Goal: Contribute content

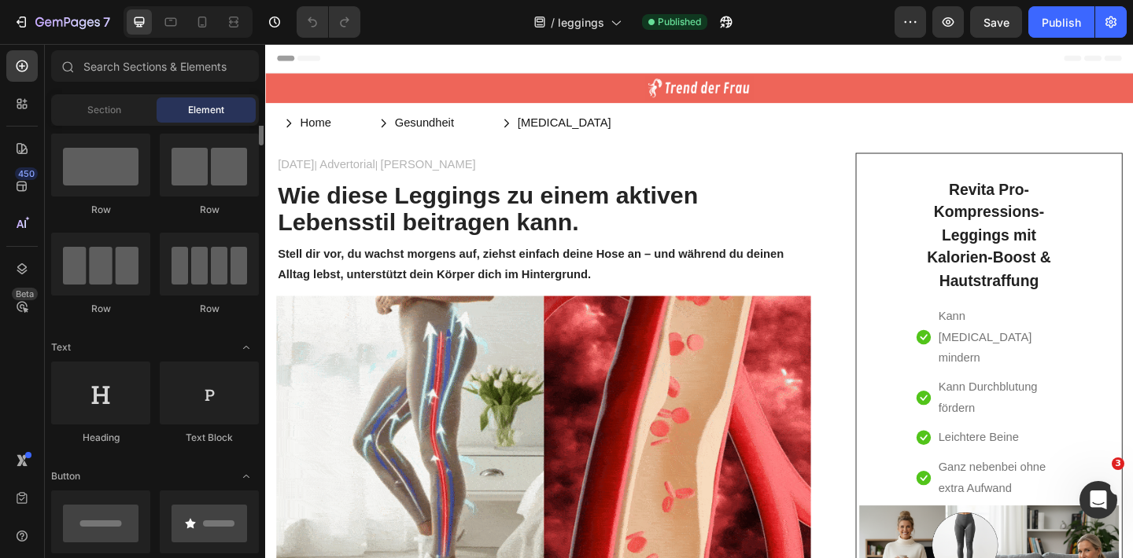
scroll to position [29, 0]
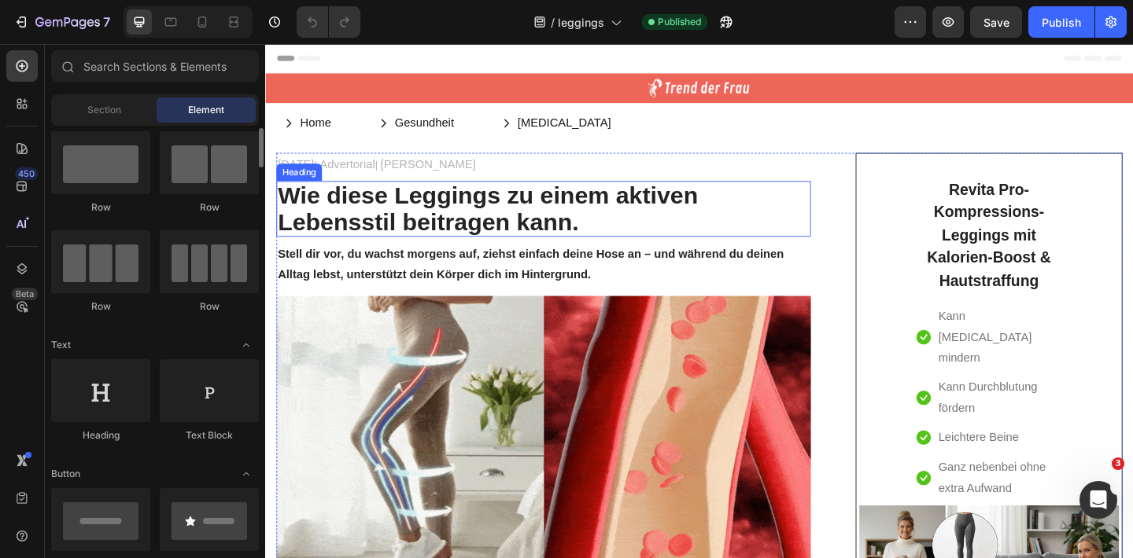
click at [440, 232] on h2 "Wie diese Leggings zu einem aktiven Lebensstil beitragen kann." at bounding box center [567, 223] width 581 height 61
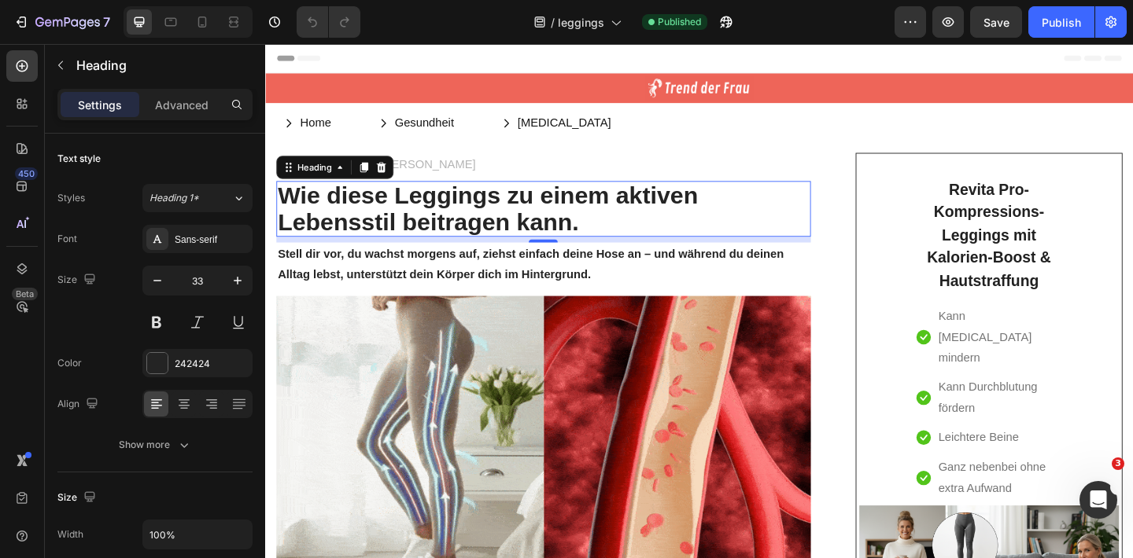
click at [389, 234] on h2 "Wie diese Leggings zu einem aktiven Lebensstil beitragen kann." at bounding box center [567, 223] width 581 height 61
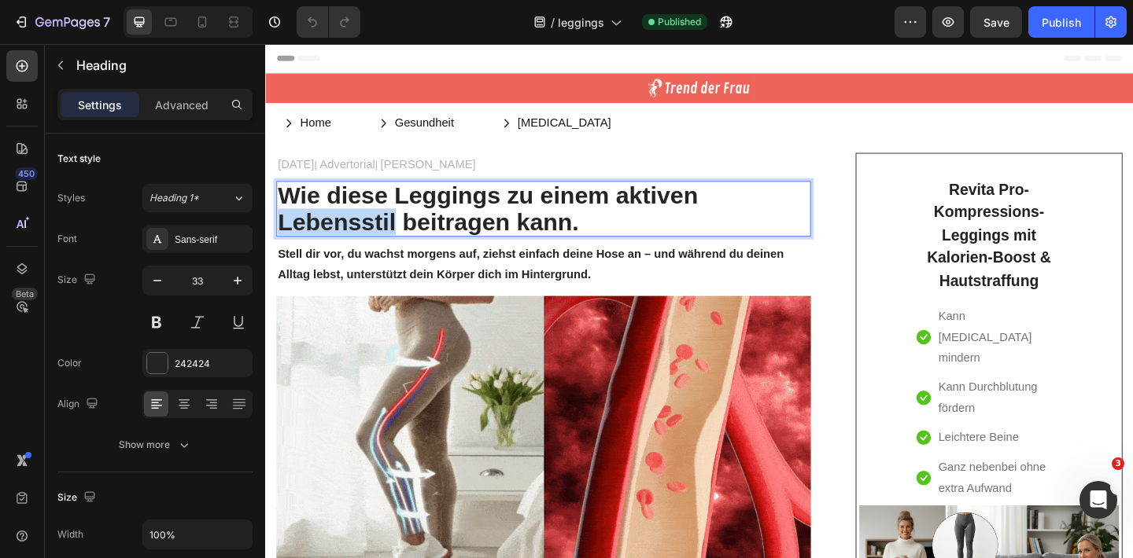
click at [389, 234] on p "Wie diese Leggings zu einem aktiven Lebensstil beitragen kann." at bounding box center [567, 223] width 578 height 57
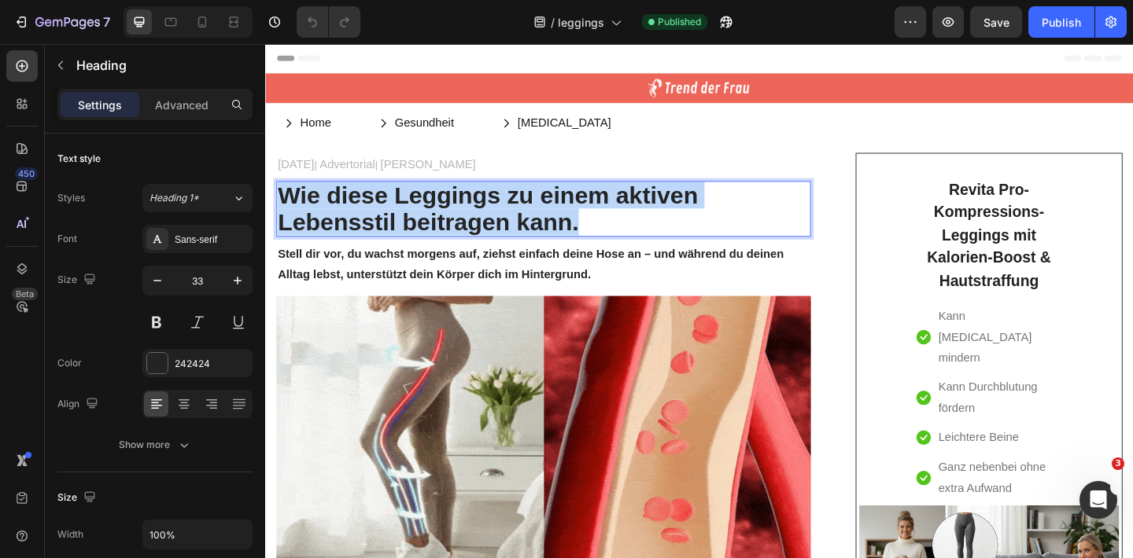
click at [389, 234] on p "Wie diese Leggings zu einem aktiven Lebensstil beitragen kann." at bounding box center [567, 223] width 578 height 57
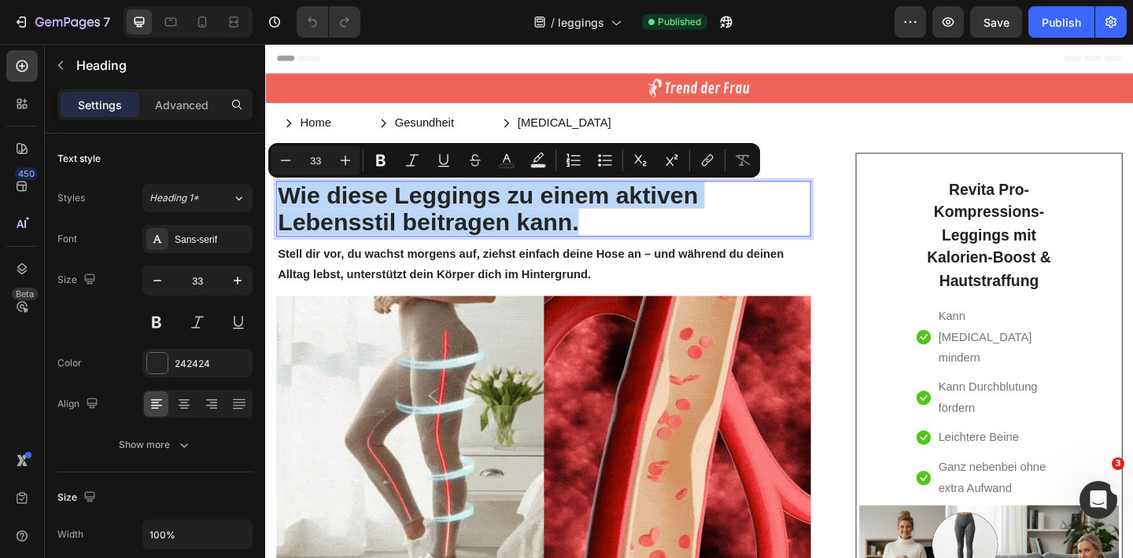
click at [516, 233] on p "Wie diese Leggings zu einem aktiven Lebensstil beitragen kann." at bounding box center [567, 223] width 578 height 57
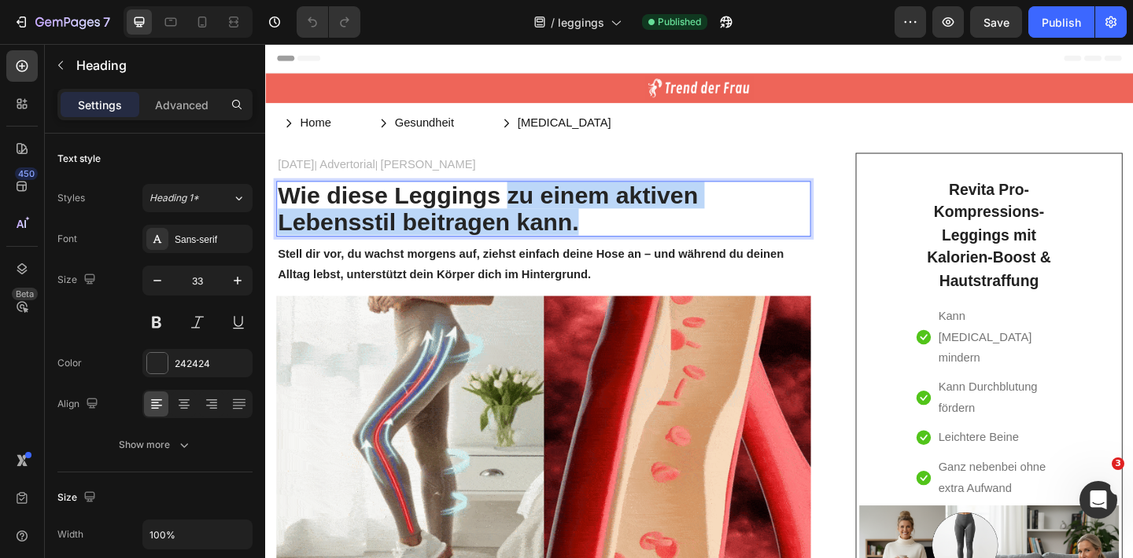
drag, startPoint x: 526, startPoint y: 208, endPoint x: 628, endPoint y: 250, distance: 110.7
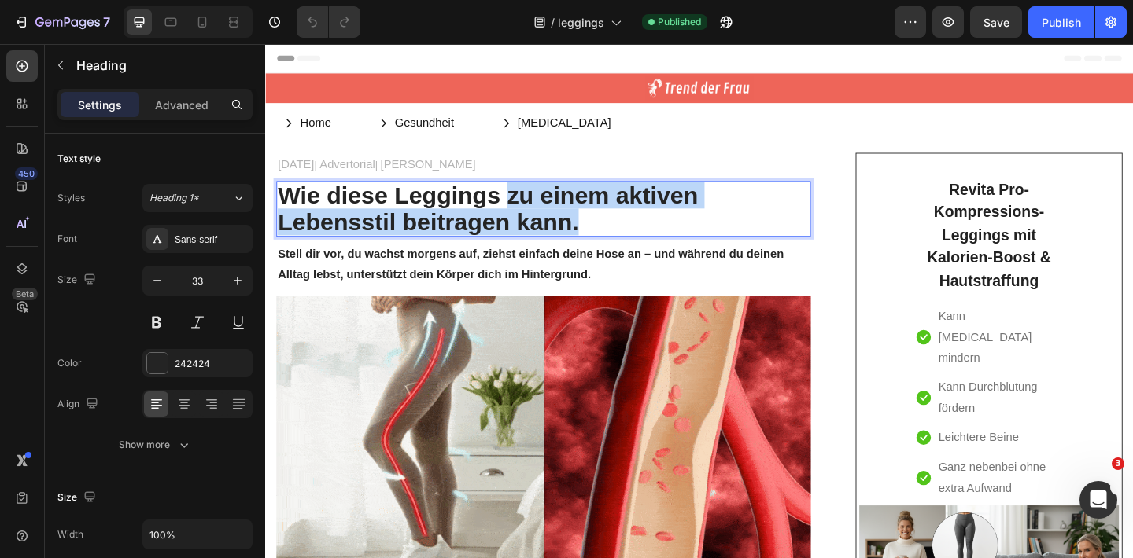
click at [629, 252] on p "Wie diese Leggings zu einem aktiven Lebensstil beitragen kann." at bounding box center [567, 223] width 578 height 57
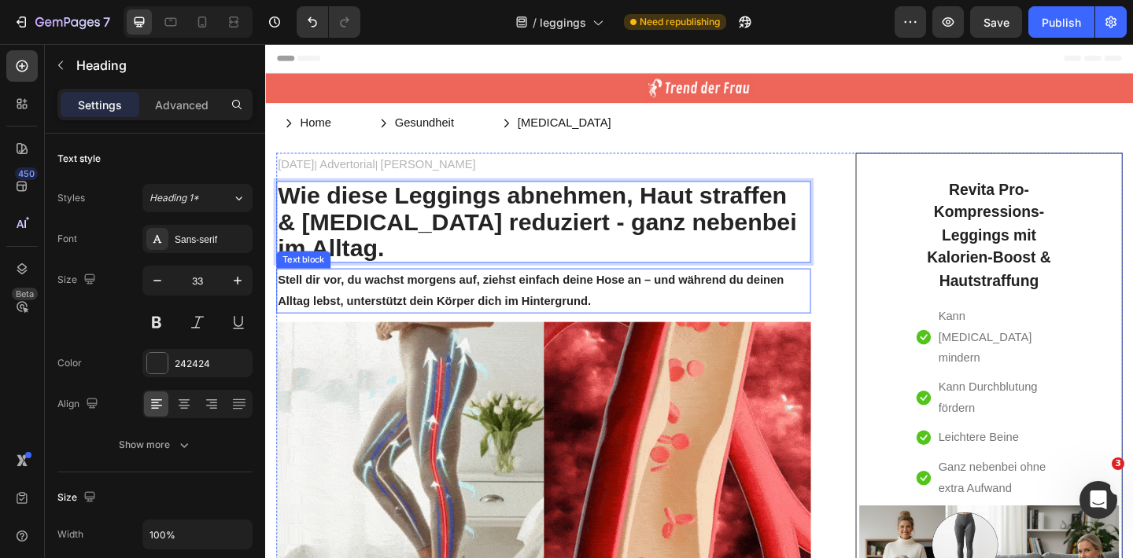
click at [698, 290] on p "Stell dir vor, du wachst morgens auf, ziehst einfach deine Hose an – und währen…" at bounding box center [567, 313] width 578 height 46
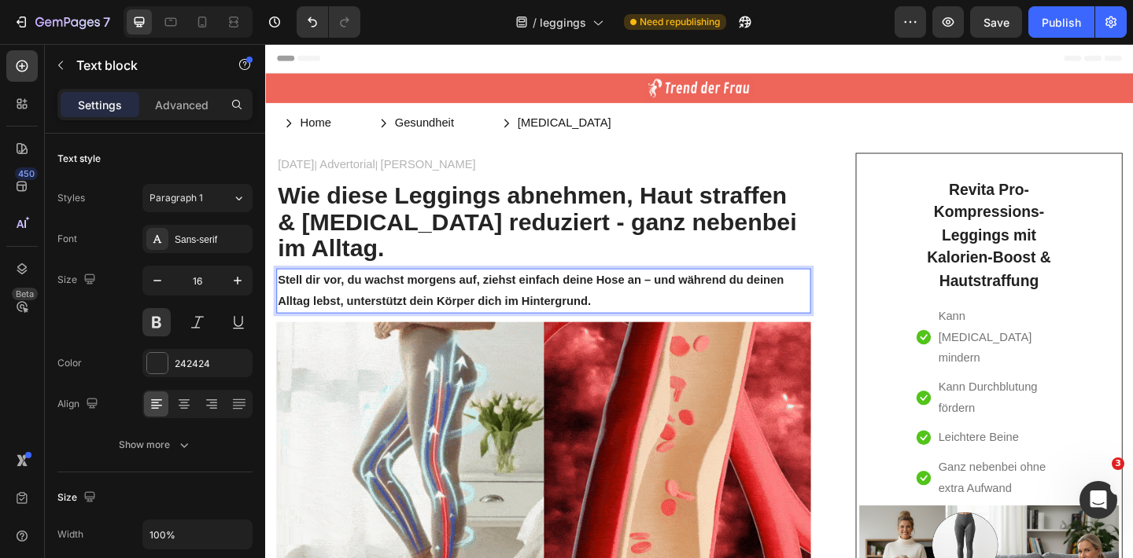
click at [380, 298] on p "Stell dir vor, du wachst morgens auf, ziehst einfach deine Hose an – und währen…" at bounding box center [567, 313] width 578 height 46
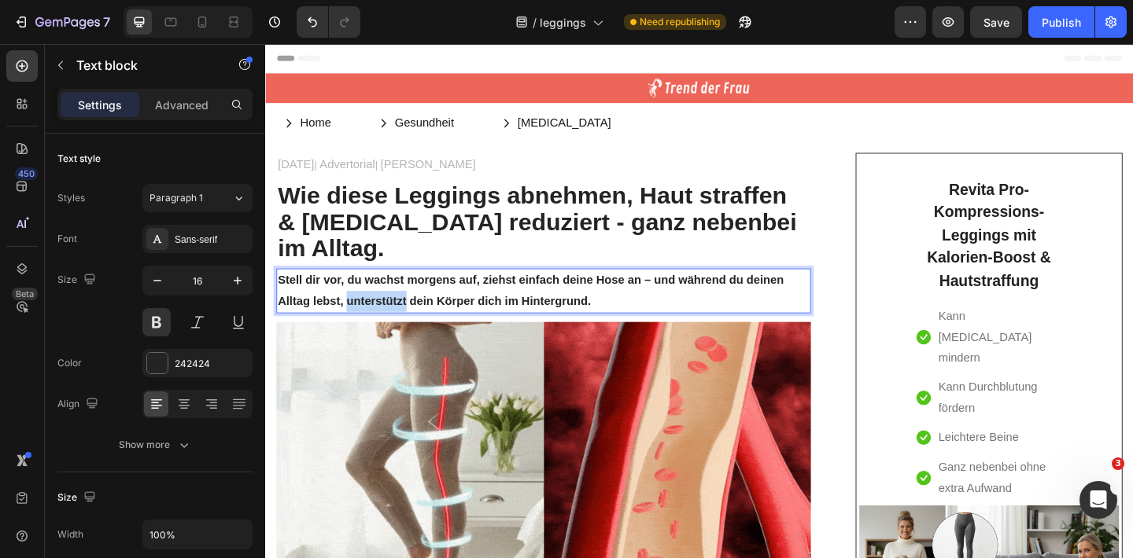
click at [380, 297] on p "Stell dir vor, du wachst morgens auf, ziehst einfach deine Hose an – und währen…" at bounding box center [567, 313] width 578 height 46
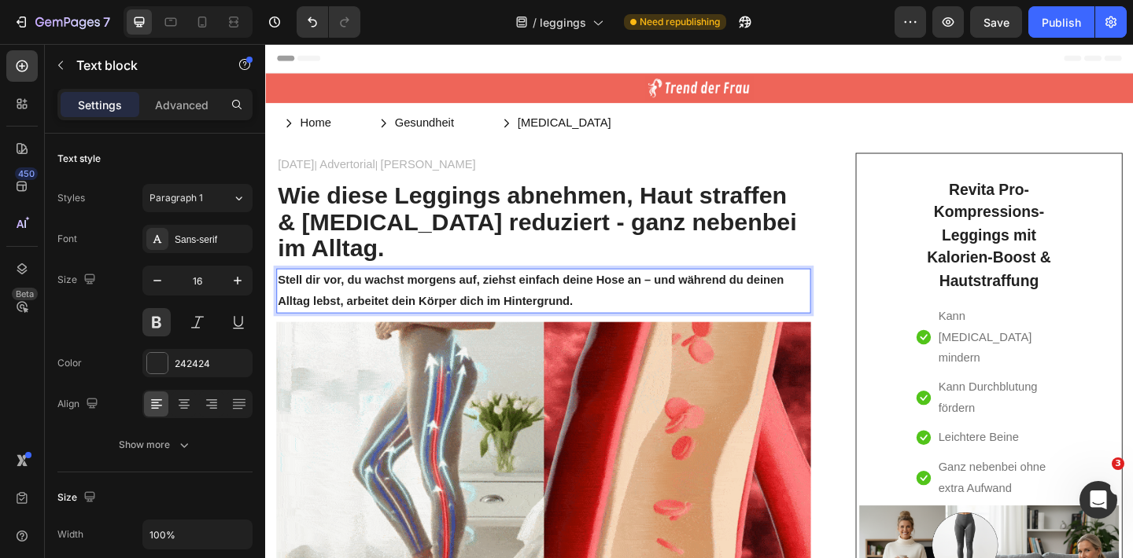
click at [614, 298] on p "Stell dir vor, du wachst morgens auf, ziehst einfach deine Hose an – und währen…" at bounding box center [567, 313] width 578 height 46
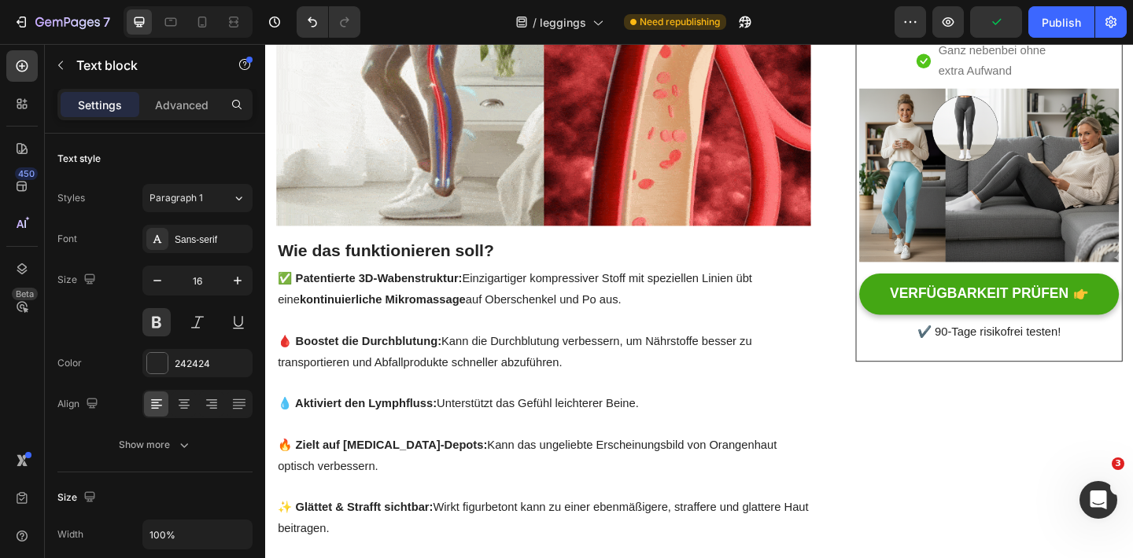
scroll to position [494, 0]
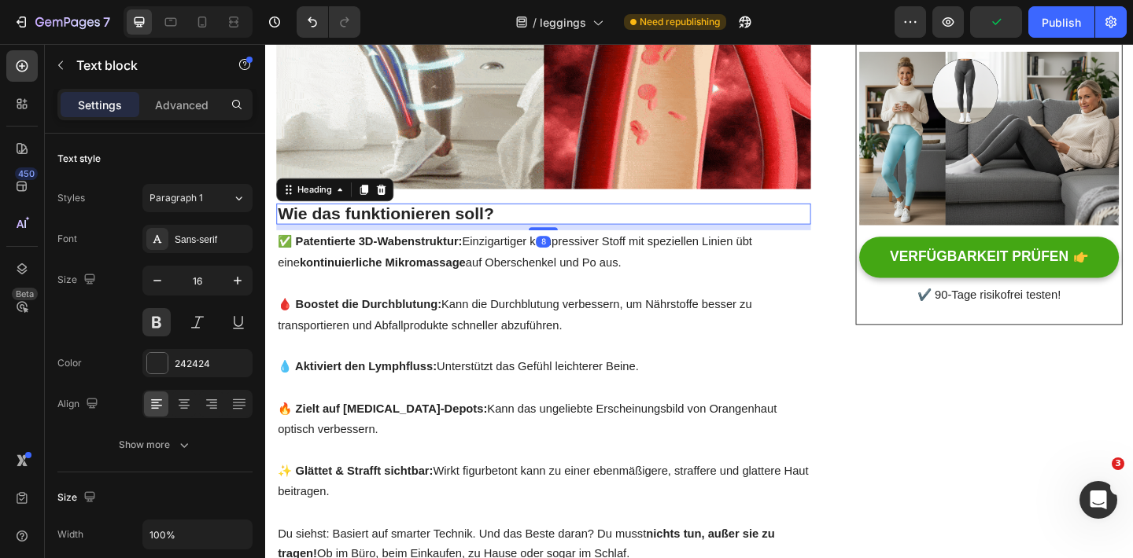
click at [444, 218] on h2 "Wie das funktionieren soll?" at bounding box center [567, 229] width 581 height 23
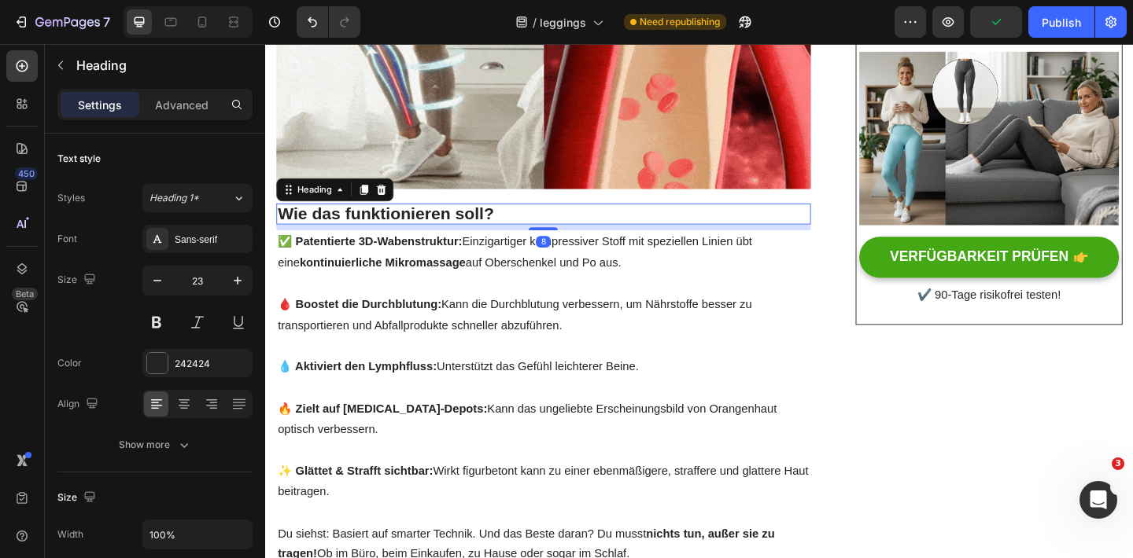
click at [565, 218] on h2 "Wie das funktionieren soll?" at bounding box center [567, 229] width 581 height 23
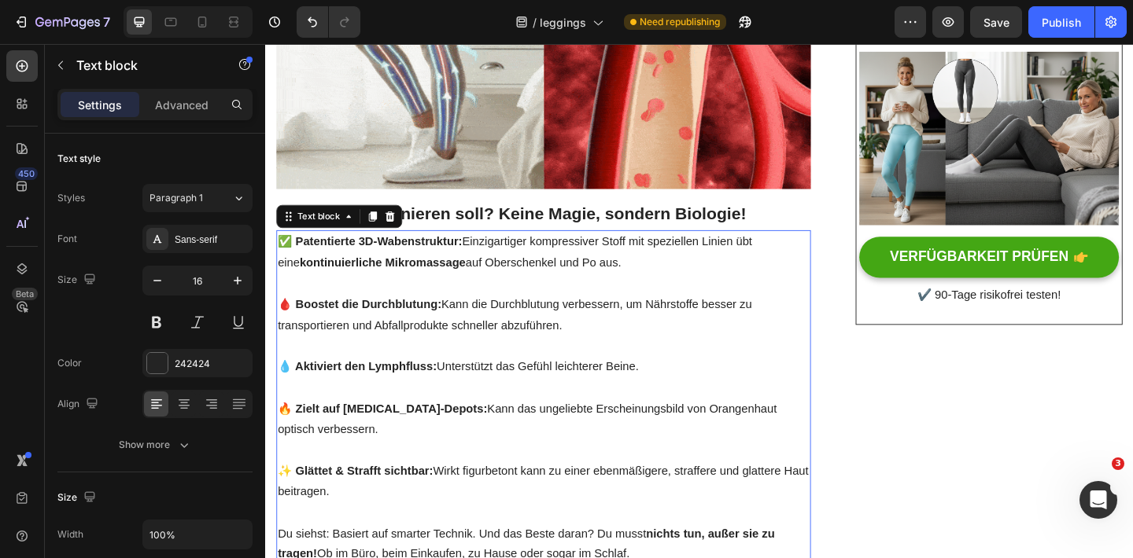
click at [512, 317] on p "🩸 Boostet die Durchblutung: Kann die Durchblutung verbessern, um Nährstoffe bes…" at bounding box center [567, 340] width 578 height 46
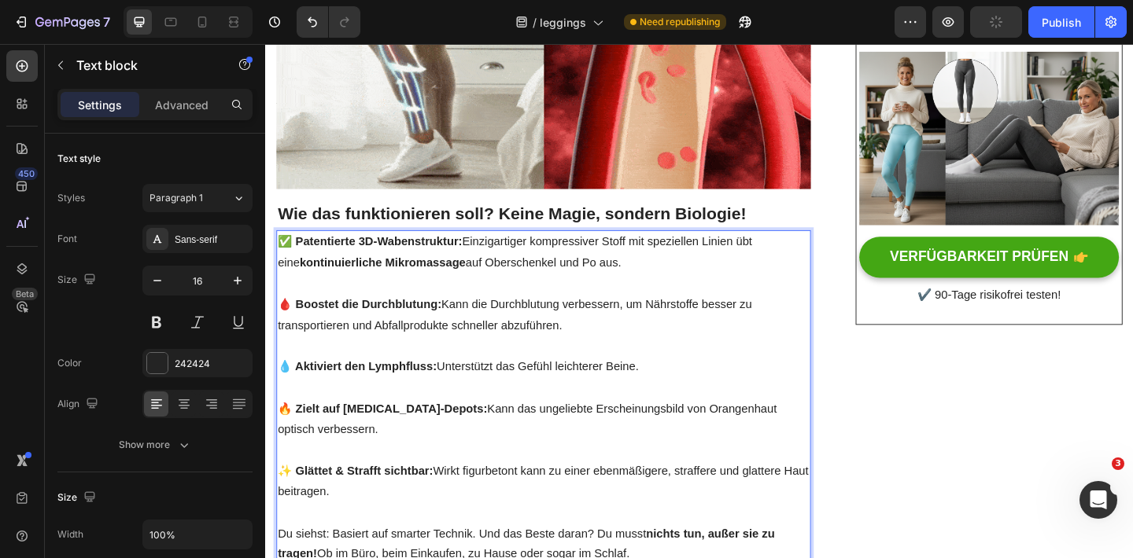
click at [481, 317] on p "🩸 Boostet die Durchblutung: Kann die Durchblutung verbessern, um Nährstoffe bes…" at bounding box center [567, 340] width 578 height 46
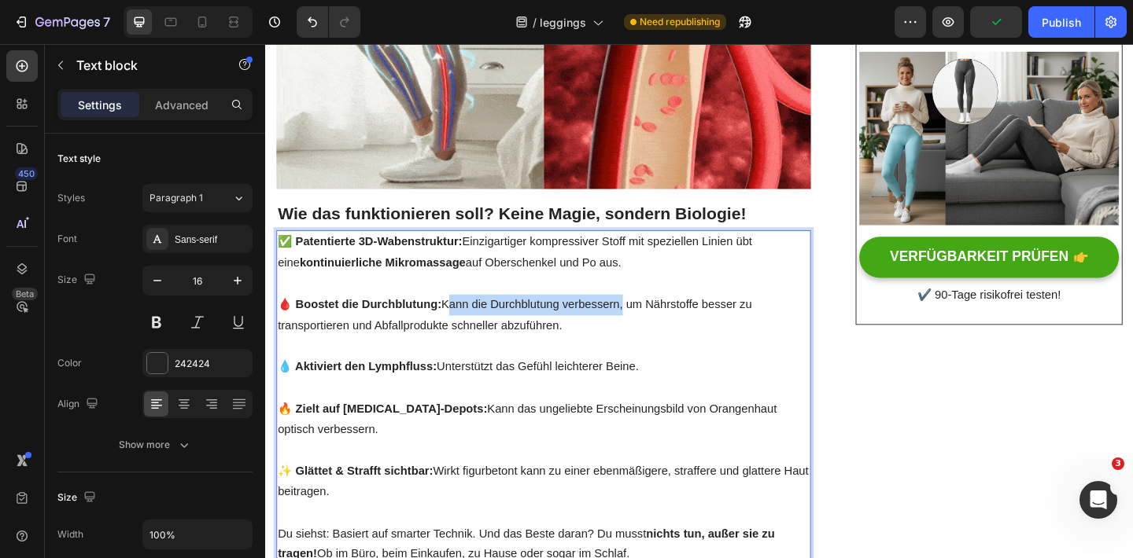
drag, startPoint x: 457, startPoint y: 299, endPoint x: 651, endPoint y: 304, distance: 194.3
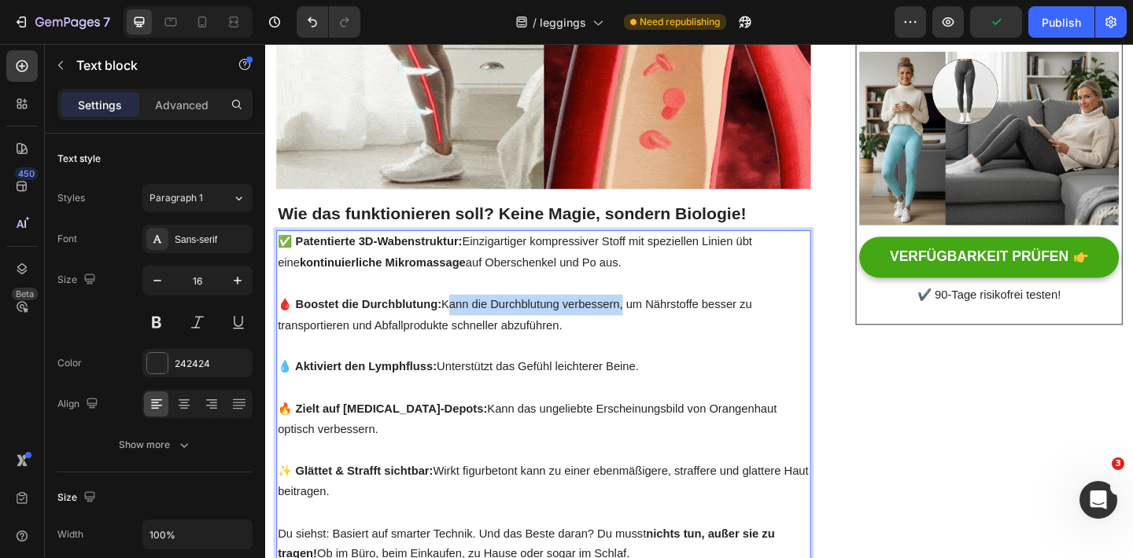
click at [651, 317] on p "🩸 Boostet die Durchblutung: Kann die Durchblutung verbessern, um Nährstoffe bes…" at bounding box center [567, 340] width 578 height 46
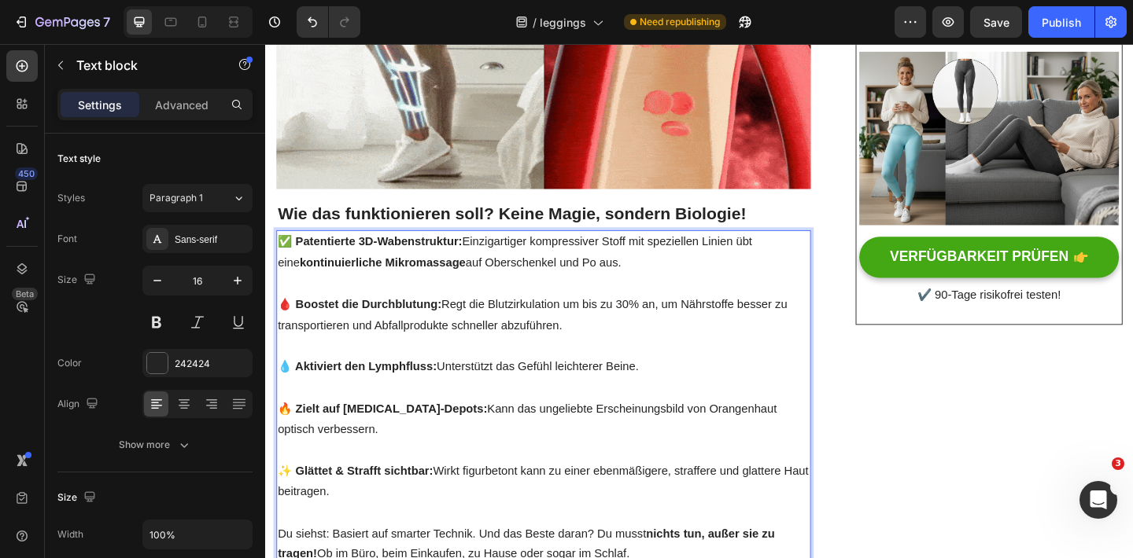
click at [451, 385] on p "💧 Aktiviert den Lymphfluss: Unterstützt das Gefühl leichterer Beine." at bounding box center [567, 396] width 578 height 23
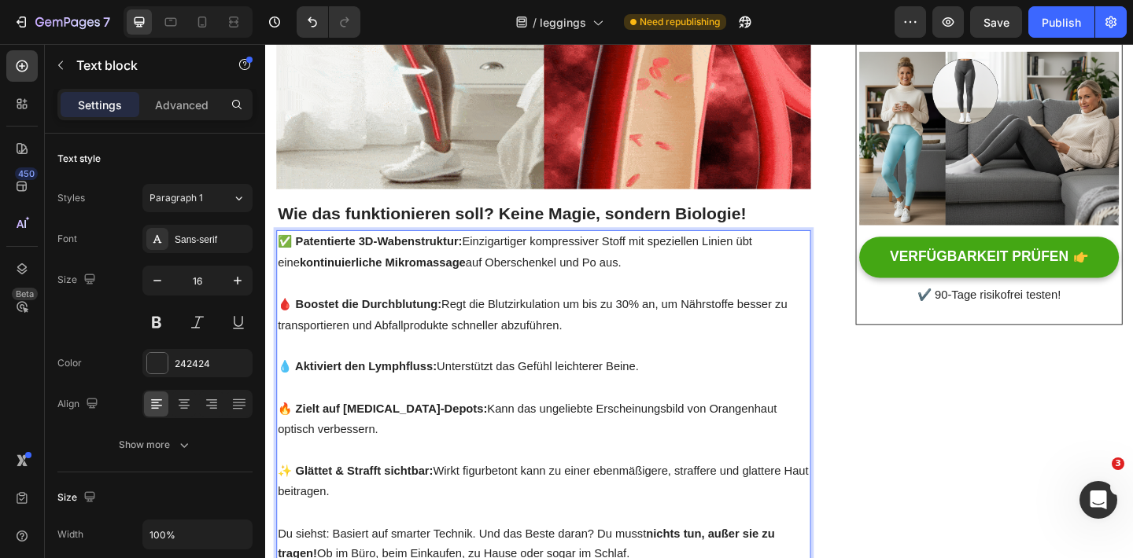
drag, startPoint x: 517, startPoint y: 370, endPoint x: 669, endPoint y: 363, distance: 151.9
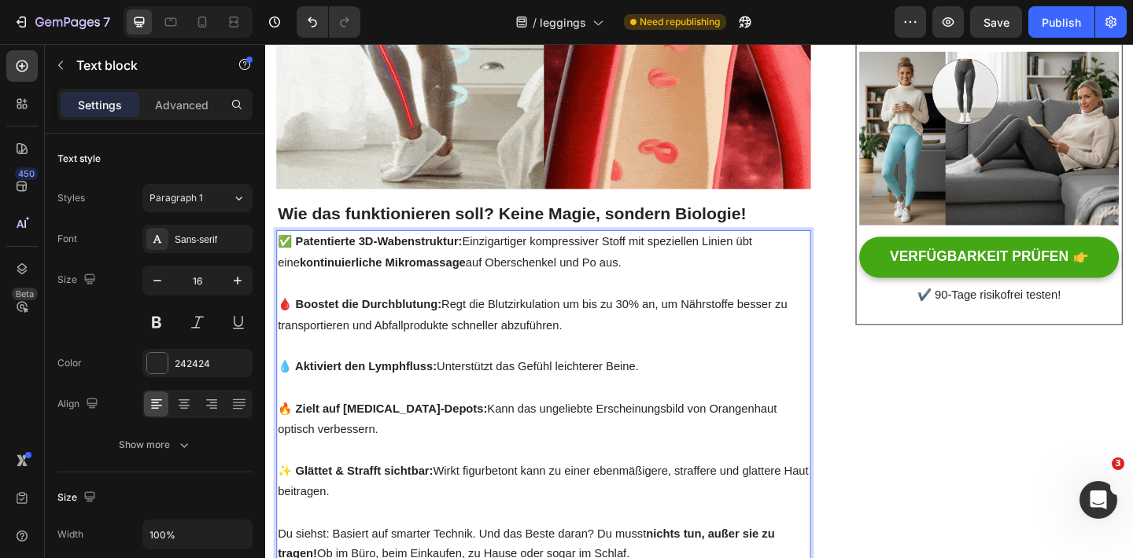
click at [670, 385] on p "💧 Aktiviert den Lymphfluss: Unterstützt das Gefühl leichterer Beine." at bounding box center [567, 396] width 578 height 23
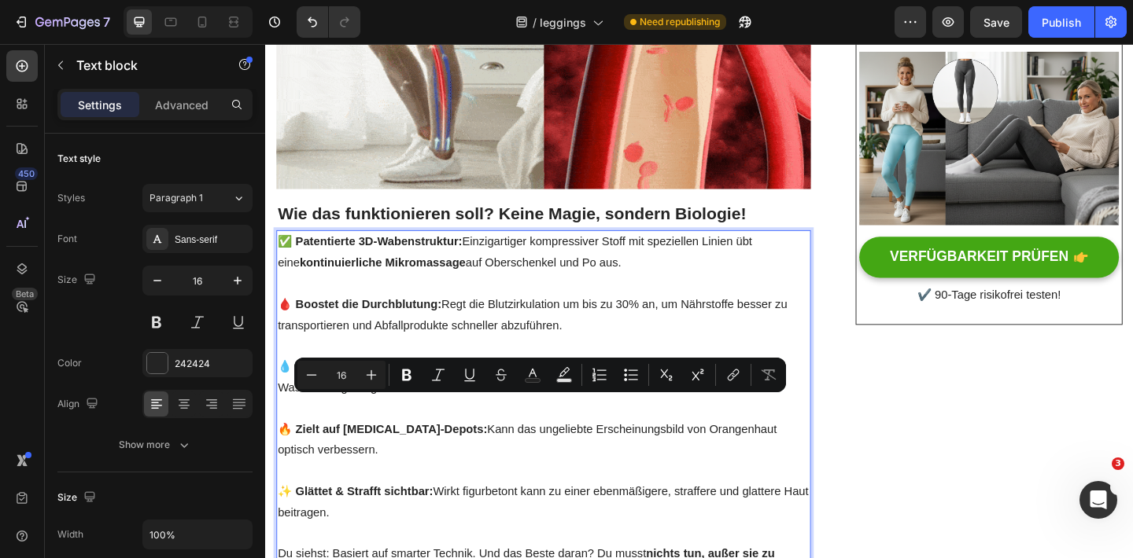
drag, startPoint x: 449, startPoint y: 435, endPoint x: 464, endPoint y: 452, distance: 22.9
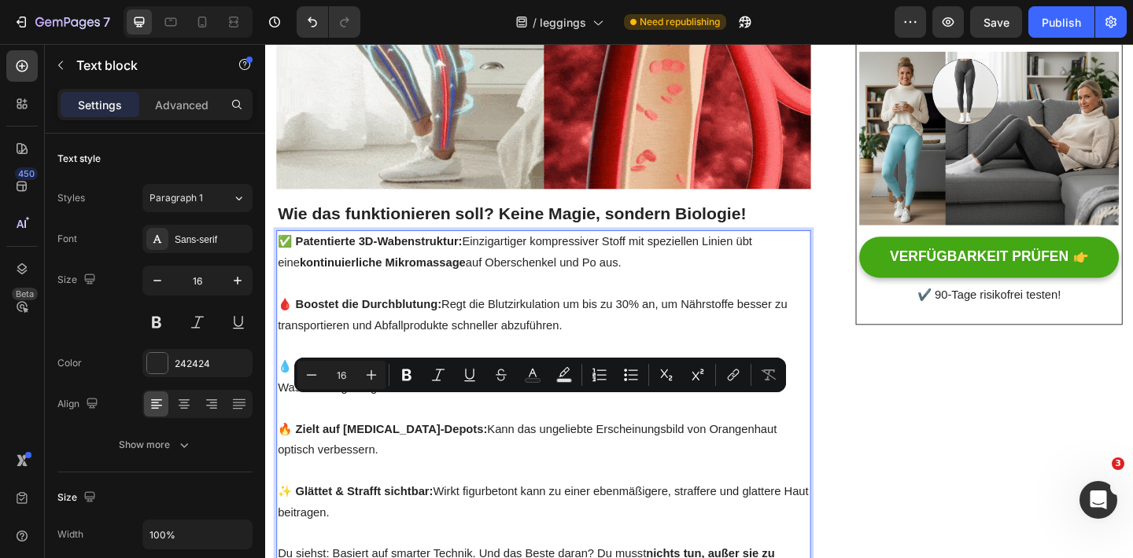
click at [464, 453] on p "🔥 Zielt auf [MEDICAL_DATA]-Depots: Kann das ungeliebte Erscheinungsbild von Ora…" at bounding box center [567, 476] width 578 height 46
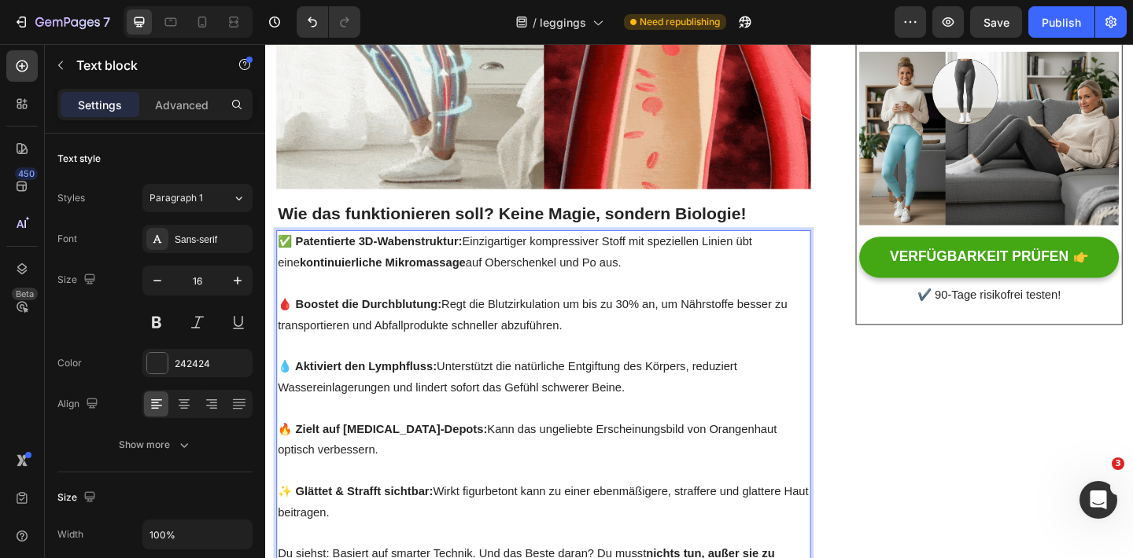
click at [448, 453] on p "🔥 Zielt auf [MEDICAL_DATA]-Depots: Kann das ungeliebte Erscheinungsbild von Ora…" at bounding box center [567, 476] width 578 height 46
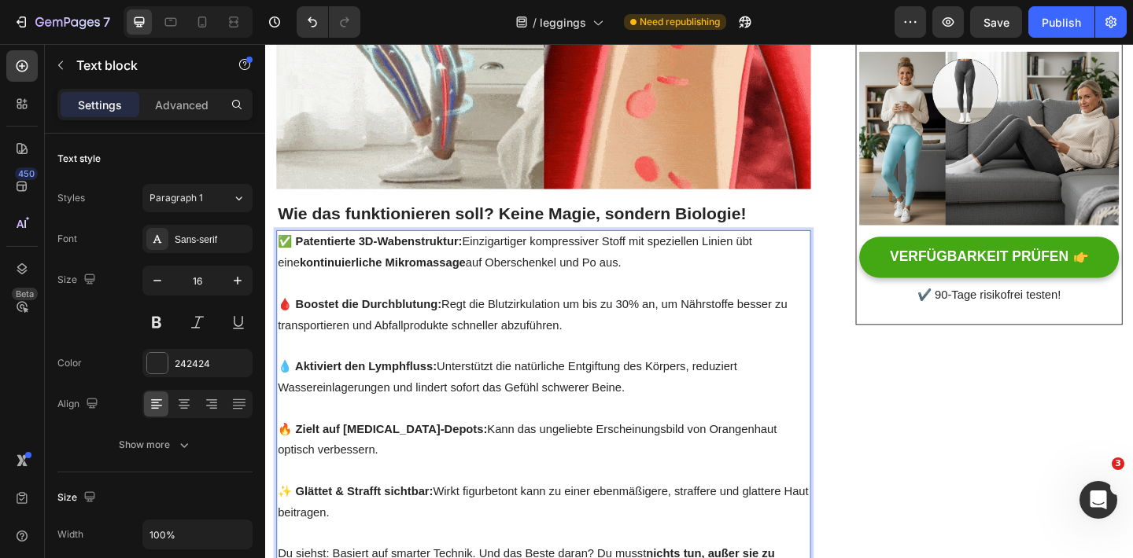
click at [448, 453] on p "🔥 Zielt auf [MEDICAL_DATA]-Depots: Kann das ungeliebte Erscheinungsbild von Ora…" at bounding box center [567, 476] width 578 height 46
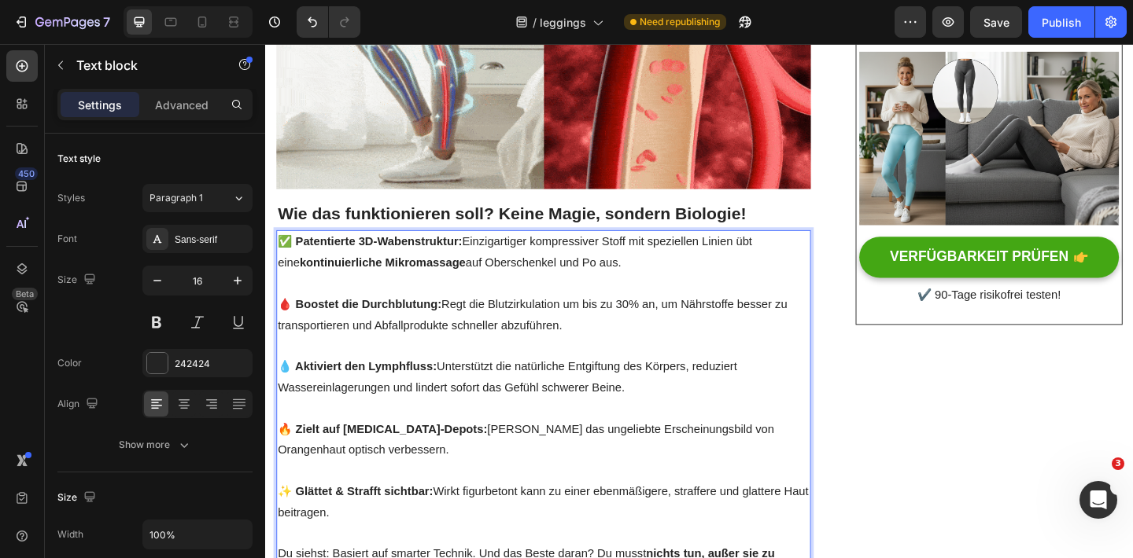
click at [458, 453] on p "🔥 Zielt auf [MEDICAL_DATA]-Depots: Gezielt Kann das ungeliebte Erscheinungsbild…" at bounding box center [567, 476] width 578 height 46
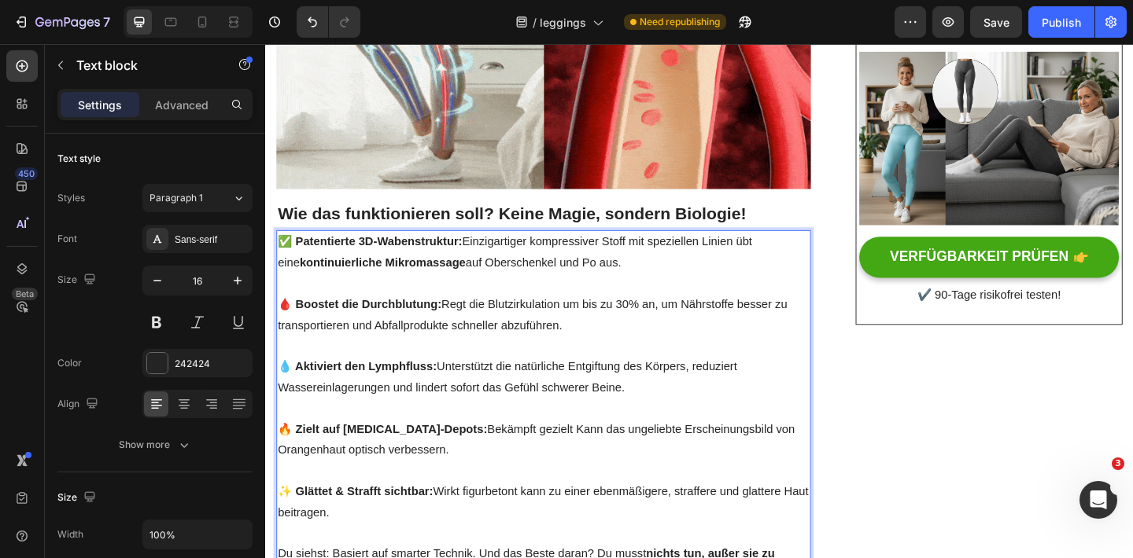
click at [545, 453] on p "🔥 Zielt auf [MEDICAL_DATA]-Depots: Bekämpft gezielt Kann das ungeliebte Erschei…" at bounding box center [567, 476] width 578 height 46
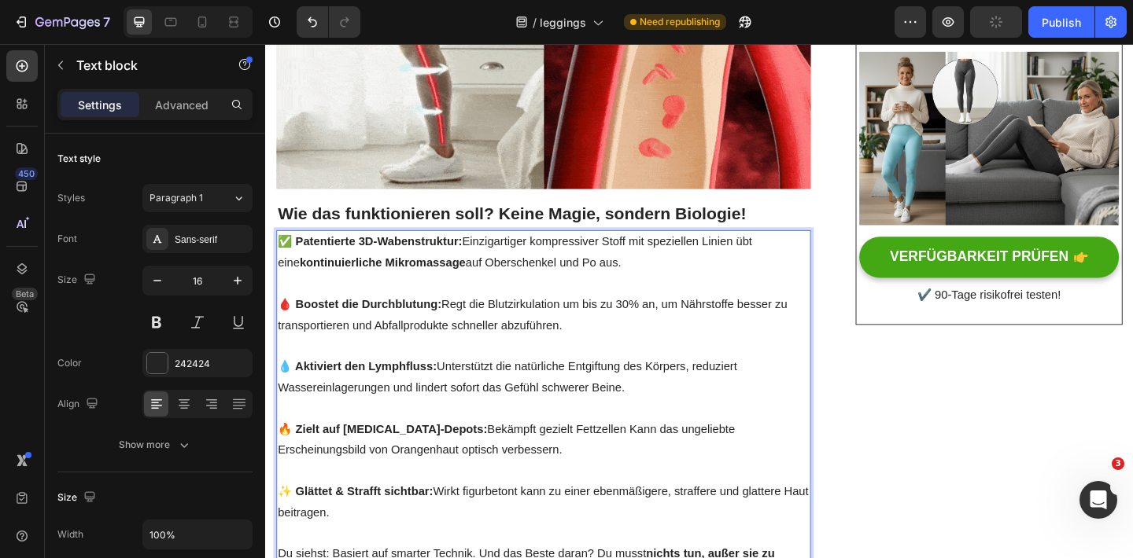
click at [547, 453] on p "🔥 Zielt auf [MEDICAL_DATA]-Depots: Bekämpft gezielt Fettzellen Kann das ungelie…" at bounding box center [567, 476] width 578 height 46
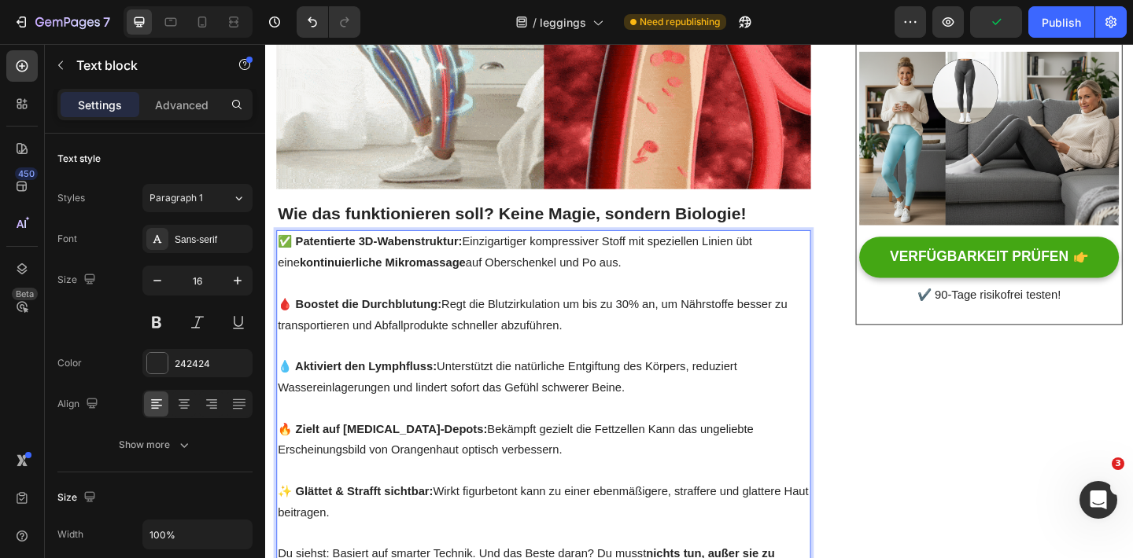
click at [621, 453] on p "🔥 Zielt auf [MEDICAL_DATA]-Depots: Bekämpft gezielt die Fettzellen Kann das ung…" at bounding box center [567, 476] width 578 height 46
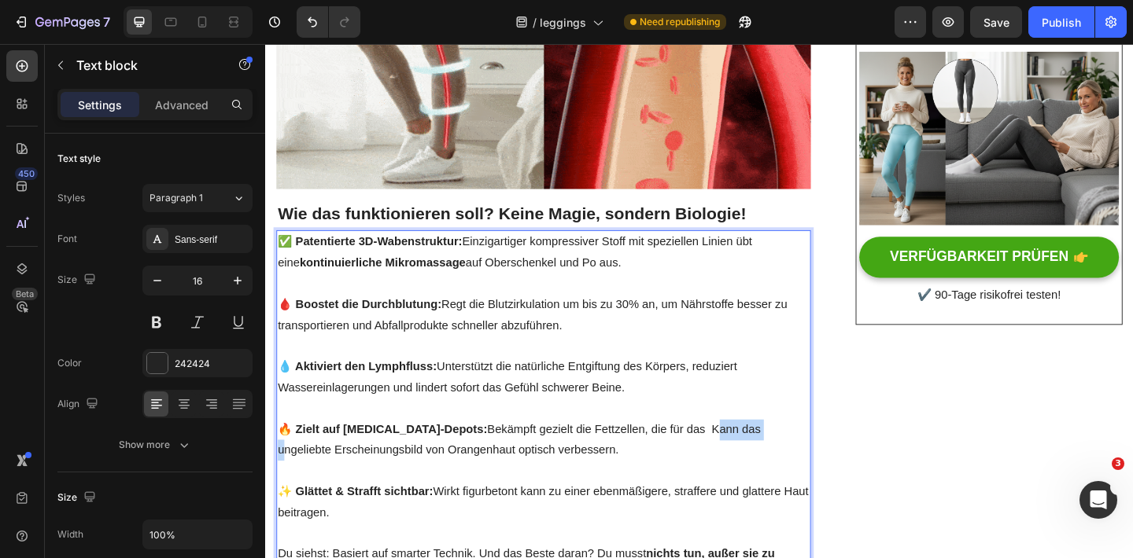
drag, startPoint x: 693, startPoint y: 436, endPoint x: 749, endPoint y: 436, distance: 55.8
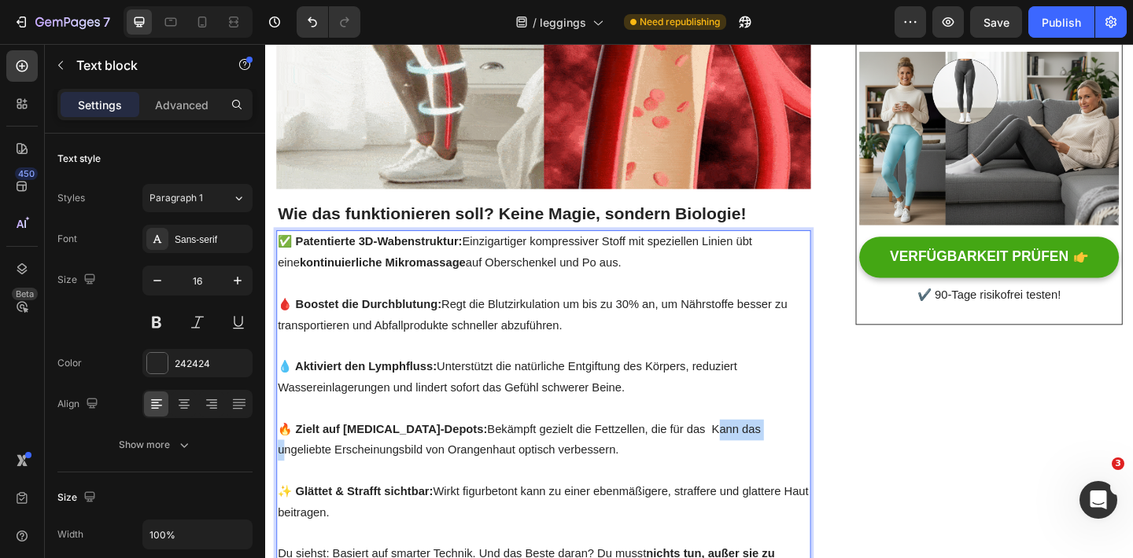
click at [750, 453] on p "🔥 Zielt auf [MEDICAL_DATA]-Depots: Bekämpft gezielt die Fettzellen, die für das…" at bounding box center [567, 476] width 578 height 46
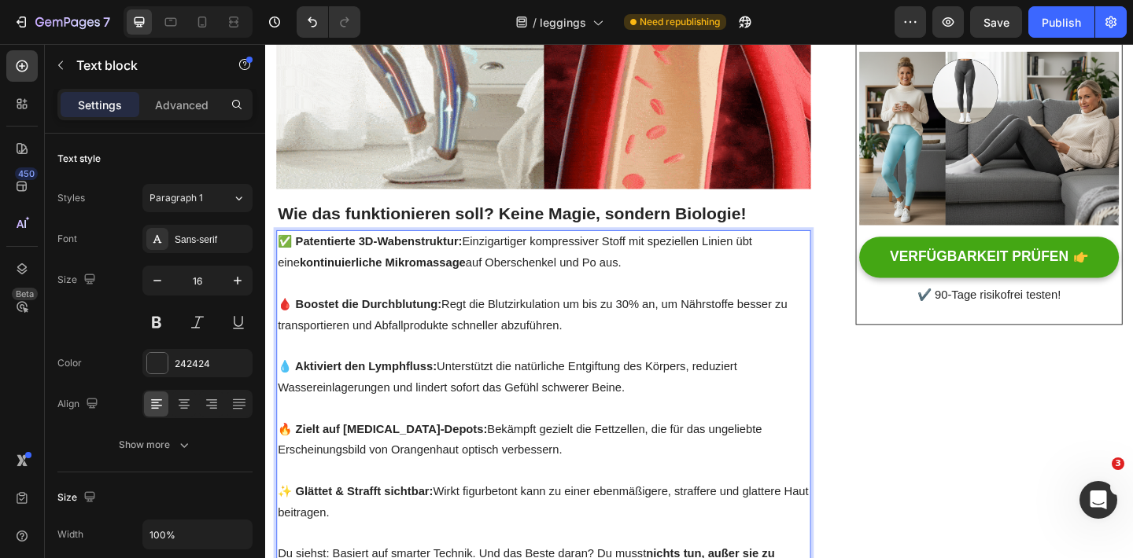
click at [575, 453] on p "🔥 Zielt auf [MEDICAL_DATA]-Depots: Bekämpft gezielt die Fettzellen, die für das…" at bounding box center [567, 476] width 578 height 46
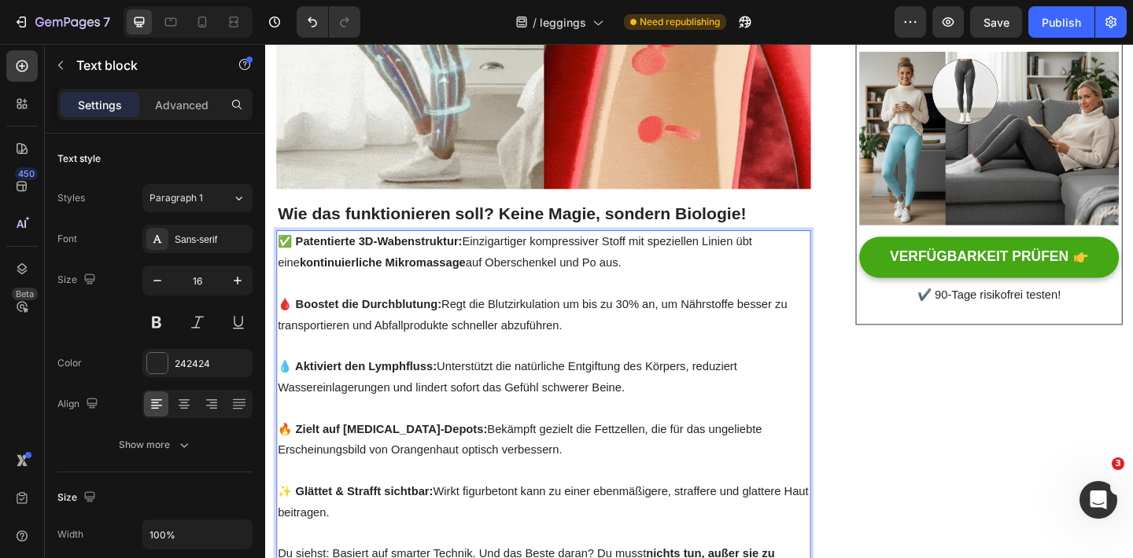
drag, startPoint x: 378, startPoint y: 457, endPoint x: 543, endPoint y: 456, distance: 164.4
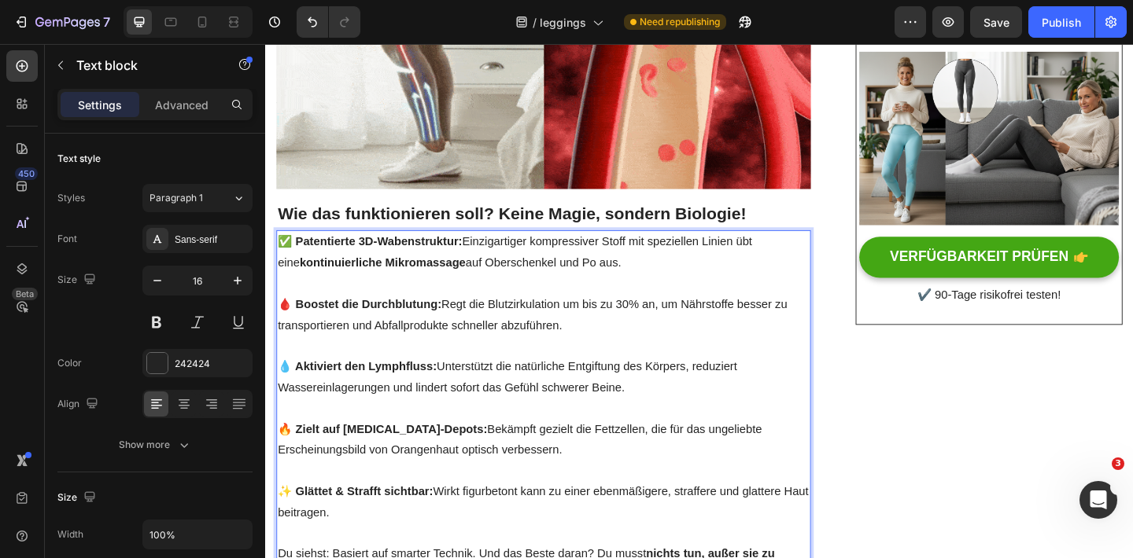
click at [543, 457] on p "🔥 Zielt auf [MEDICAL_DATA]-Depots: Bekämpft gezielt die Fettzellen, die für das…" at bounding box center [567, 476] width 578 height 46
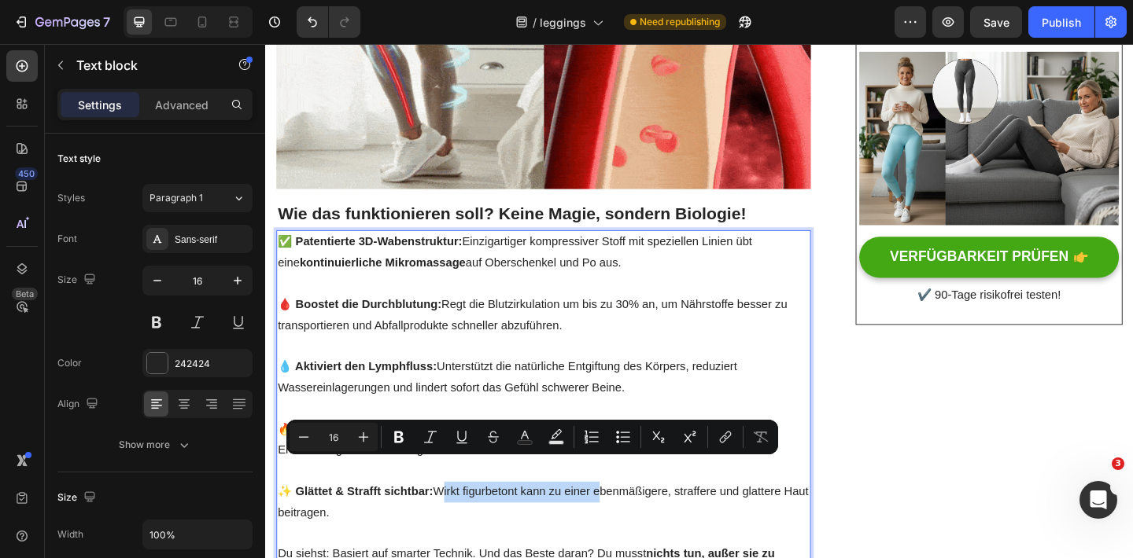
drag, startPoint x: 451, startPoint y: 504, endPoint x: 622, endPoint y: 509, distance: 171.5
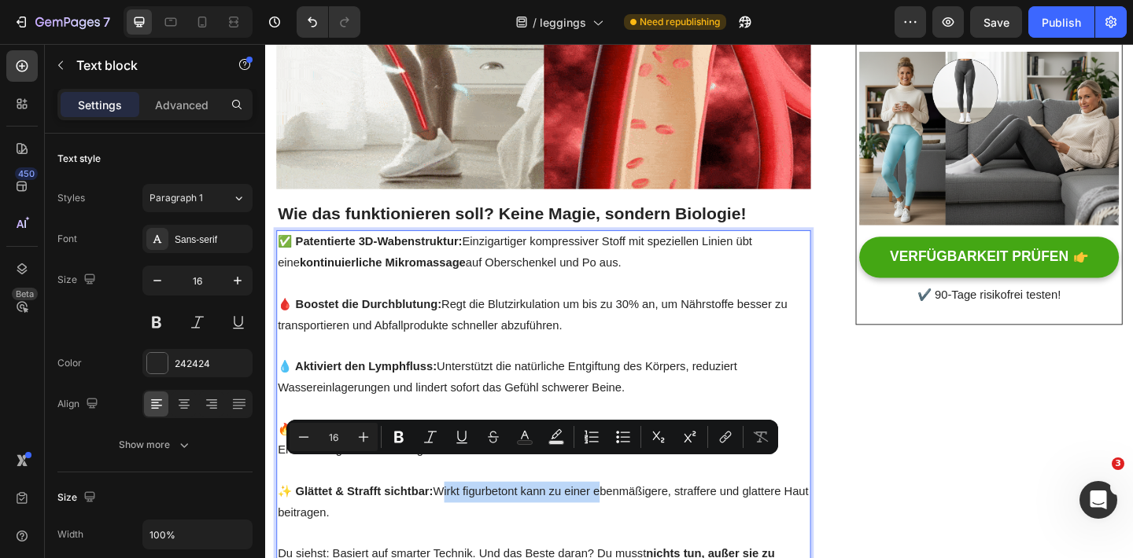
click at [622, 521] on p "✨ Glättet & Strafft sichtbar: Wirkt figurbetont kann zu einer ebenmäßigere, str…" at bounding box center [567, 544] width 578 height 46
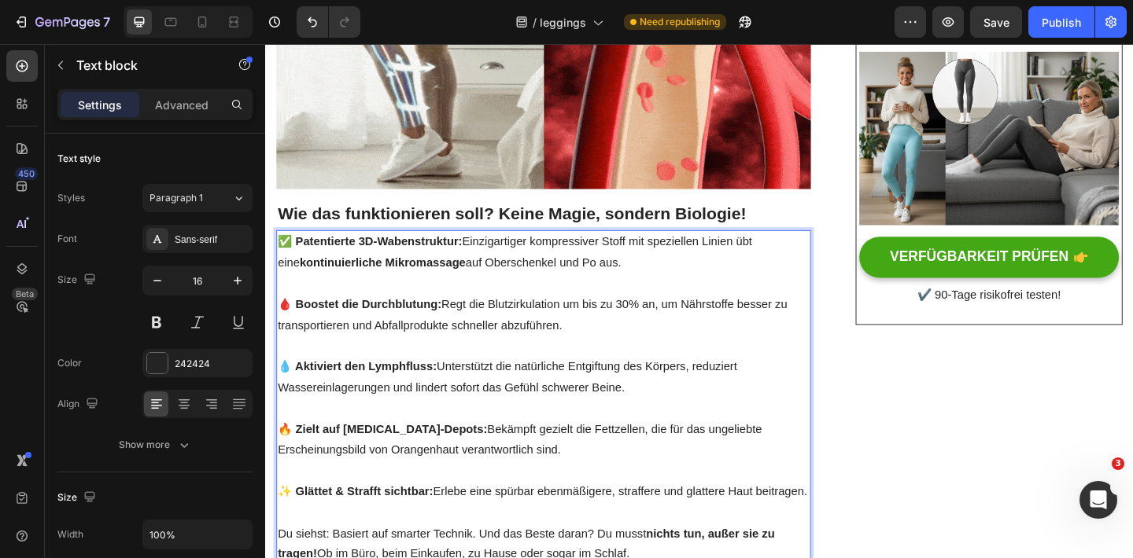
click at [817, 521] on p "✨ Glättet & Strafft sichtbar: Erlebe eine spürbar ebenmäßigere, straffere und g…" at bounding box center [567, 532] width 578 height 23
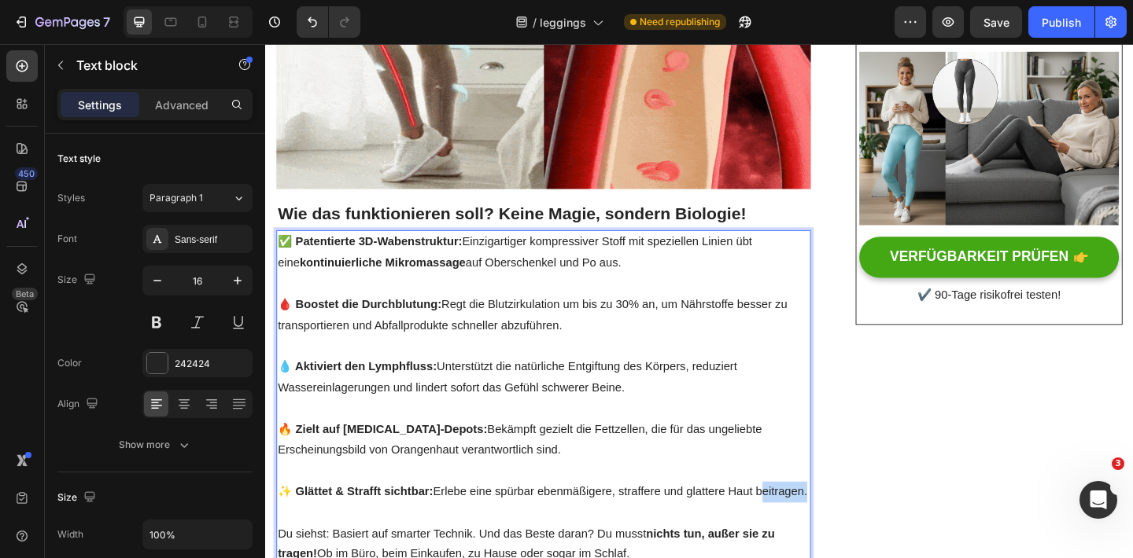
click at [817, 521] on p "✨ Glättet & Strafft sichtbar: Erlebe eine spürbar ebenmäßigere, straffere und g…" at bounding box center [567, 532] width 578 height 23
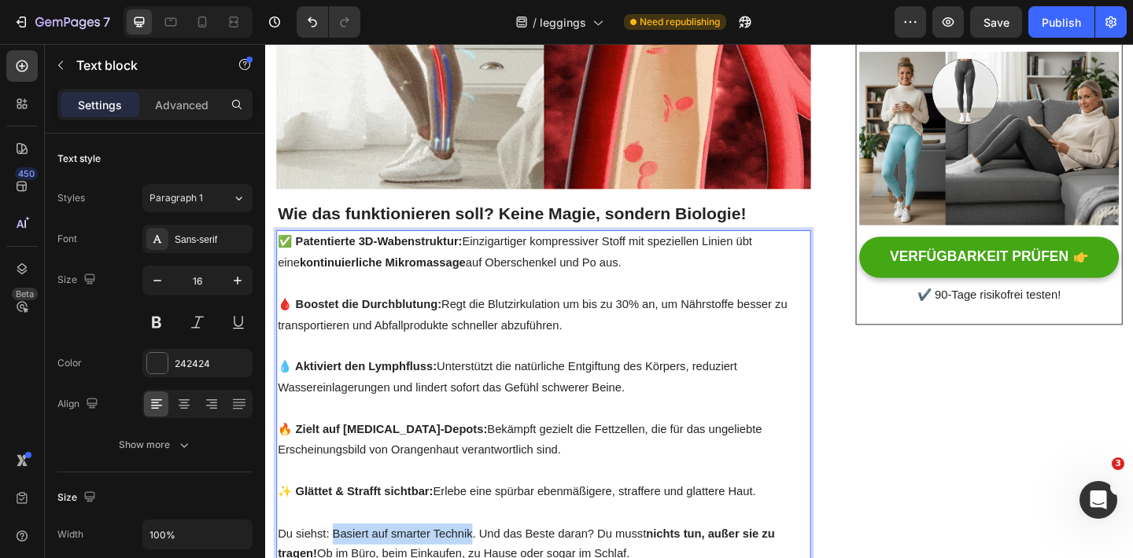
drag, startPoint x: 340, startPoint y: 552, endPoint x: 488, endPoint y: 553, distance: 147.9
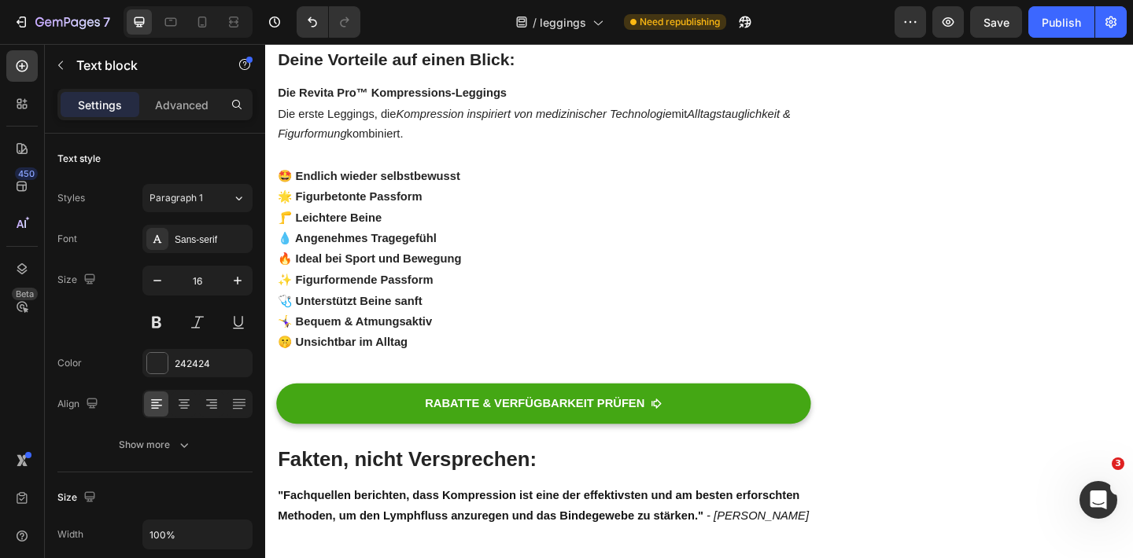
scroll to position [1221, 0]
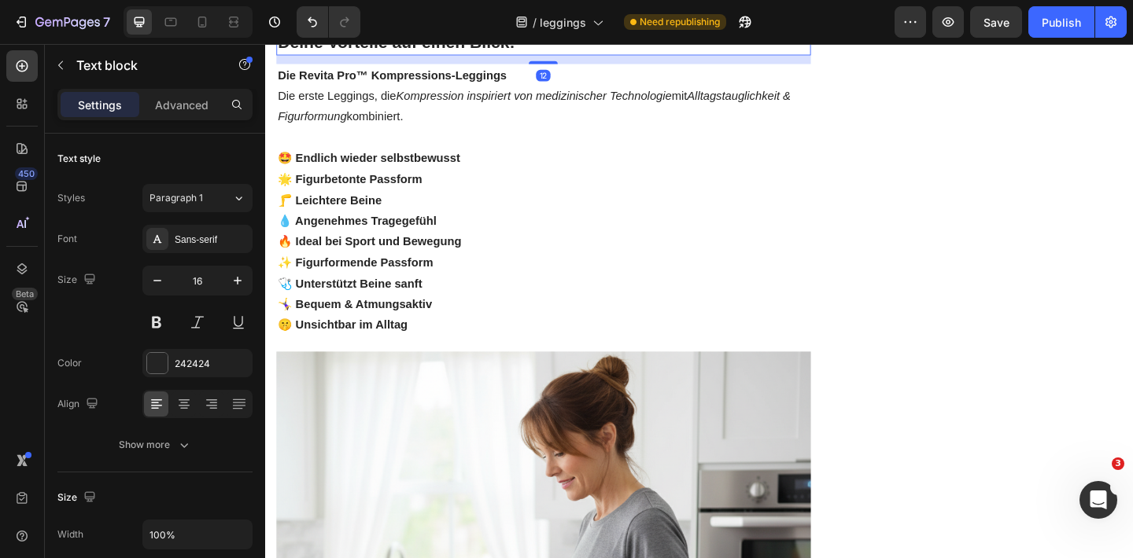
click at [466, 53] on strong "Deine Vorteile auf einen Blick:" at bounding box center [407, 42] width 258 height 20
click at [544, 57] on h2 "Deine Vorteile auf einen Blick:" at bounding box center [567, 43] width 581 height 27
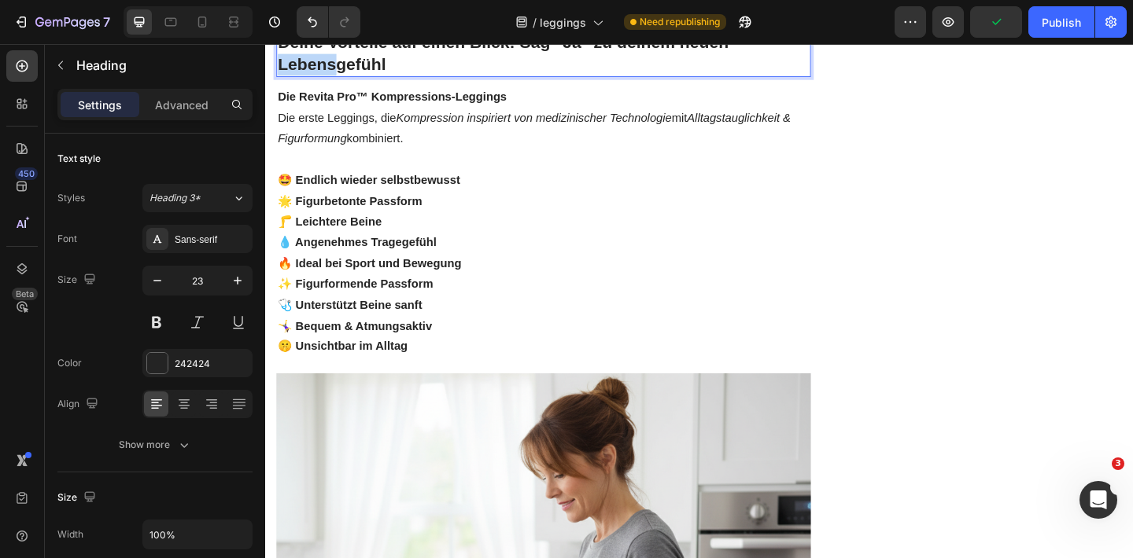
drag, startPoint x: 338, startPoint y: 426, endPoint x: 282, endPoint y: 425, distance: 56.6
click at [282, 76] on strong "Deine Vorteile auf einen Blick: Sag "Ja" zu deinem neuen Lebensgefühl" at bounding box center [523, 54] width 490 height 44
click at [608, 76] on strong "Deine Vorteile auf einen Blick: Sag "Ja" zu deinem neuen Körpergefühl" at bounding box center [523, 54] width 490 height 44
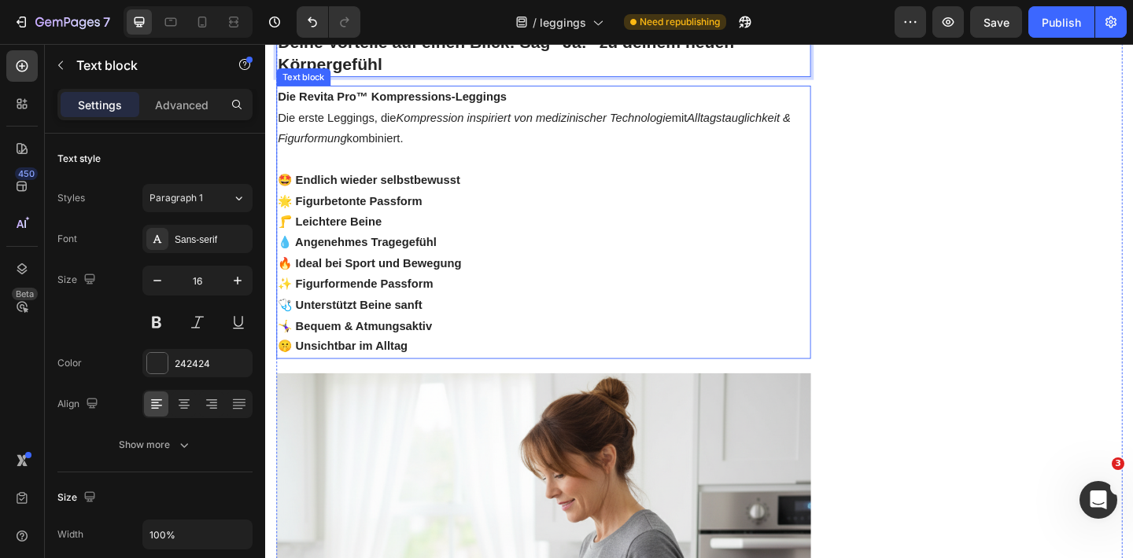
click at [572, 159] on p "Die Revita Pro™ Kompressions-Leggings Die erste Leggings, die Kompression inspi…" at bounding box center [567, 125] width 578 height 68
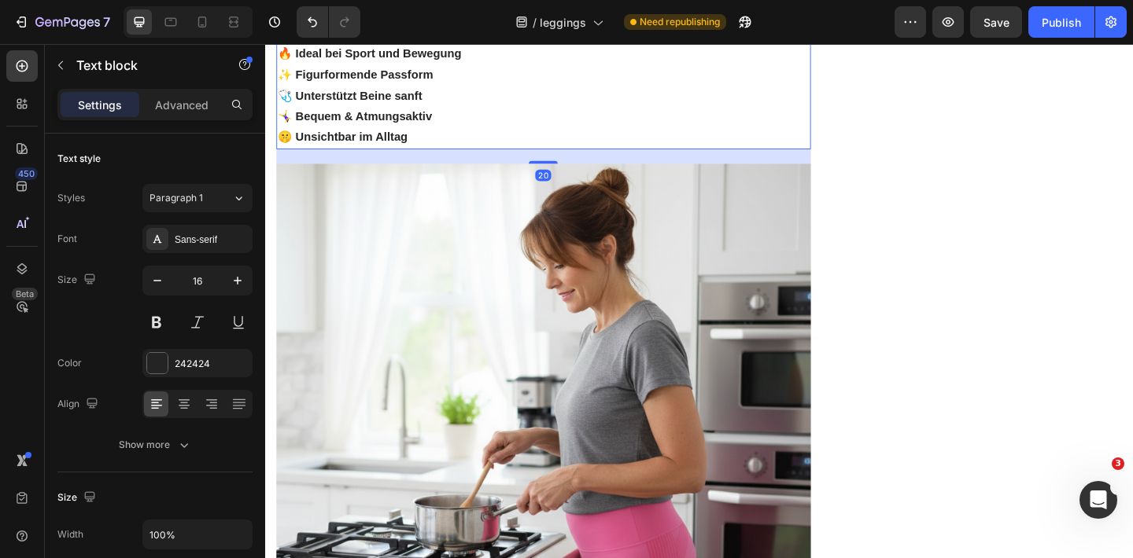
scroll to position [1460, 0]
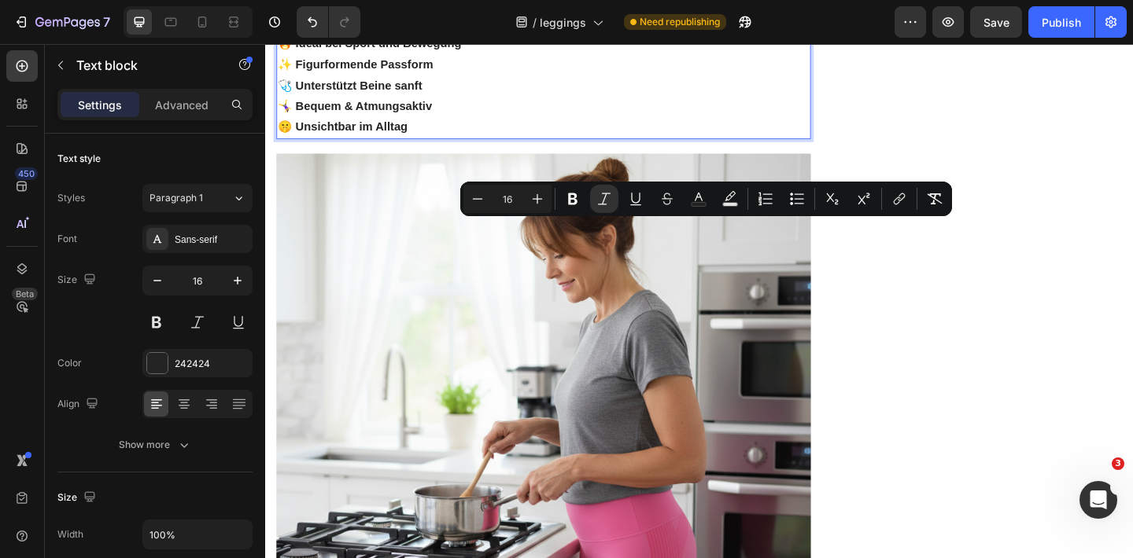
drag, startPoint x: 610, startPoint y: 246, endPoint x: 833, endPoint y: 249, distance: 222.6
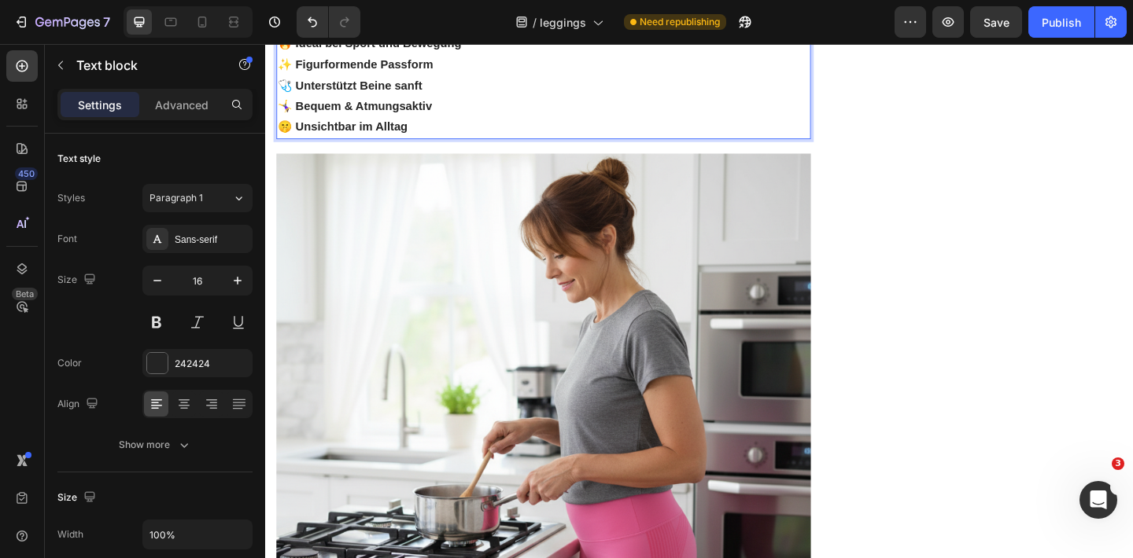
drag, startPoint x: 299, startPoint y: 337, endPoint x: 430, endPoint y: 335, distance: 131.4
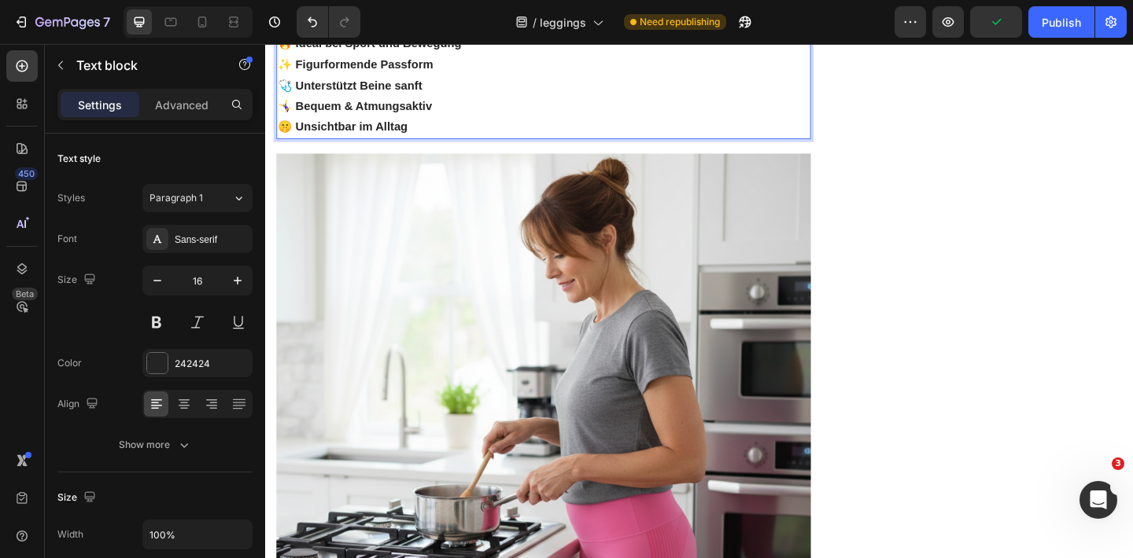
click at [429, 11] on p "🦵 Federleichte Beine" at bounding box center [567, -1] width 578 height 23
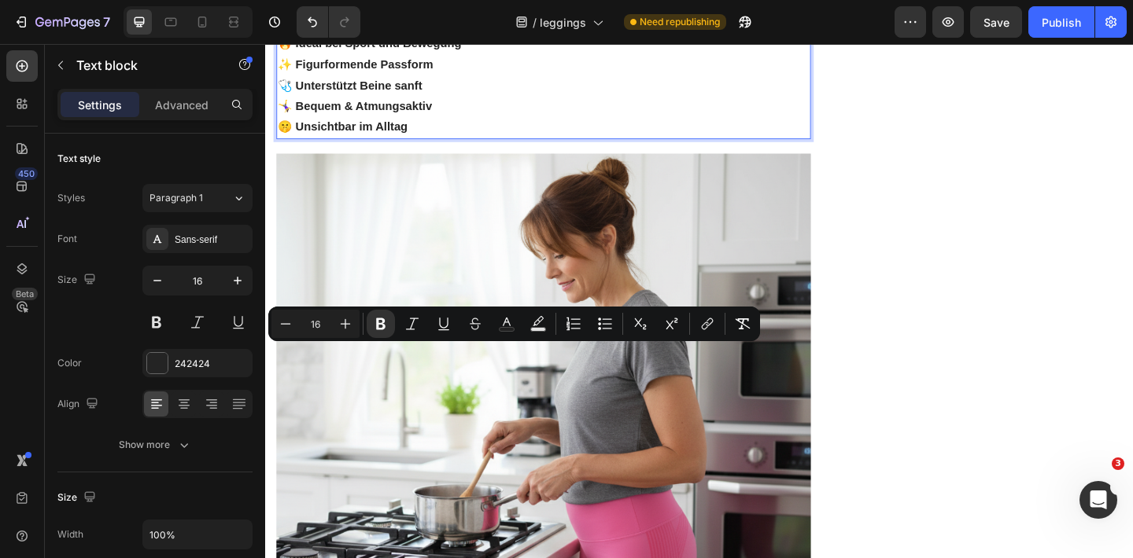
drag, startPoint x: 297, startPoint y: 382, endPoint x: 459, endPoint y: 386, distance: 162.8
click at [459, 33] on p "💧 Angenehmes Tragegefühl" at bounding box center [567, 21] width 578 height 23
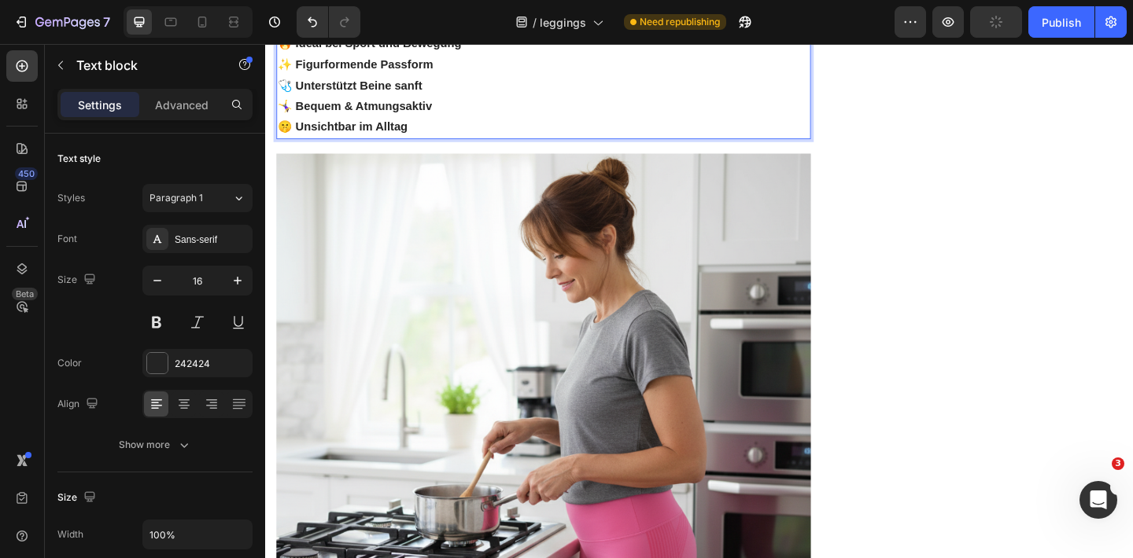
click at [482, 56] on p "🔥 Ideal bei Sport und Bewegung" at bounding box center [567, 44] width 578 height 23
drag, startPoint x: 295, startPoint y: 403, endPoint x: 483, endPoint y: 408, distance: 188.0
click at [483, 56] on p "🔥 Ideal bei Sport und Bewegung" at bounding box center [567, 44] width 578 height 23
click at [467, 50] on strong "🔥 Fördert die Fettverbrennung bis zu 3x mehr Kalorienverbrauch" at bounding box center [475, 43] width 394 height 13
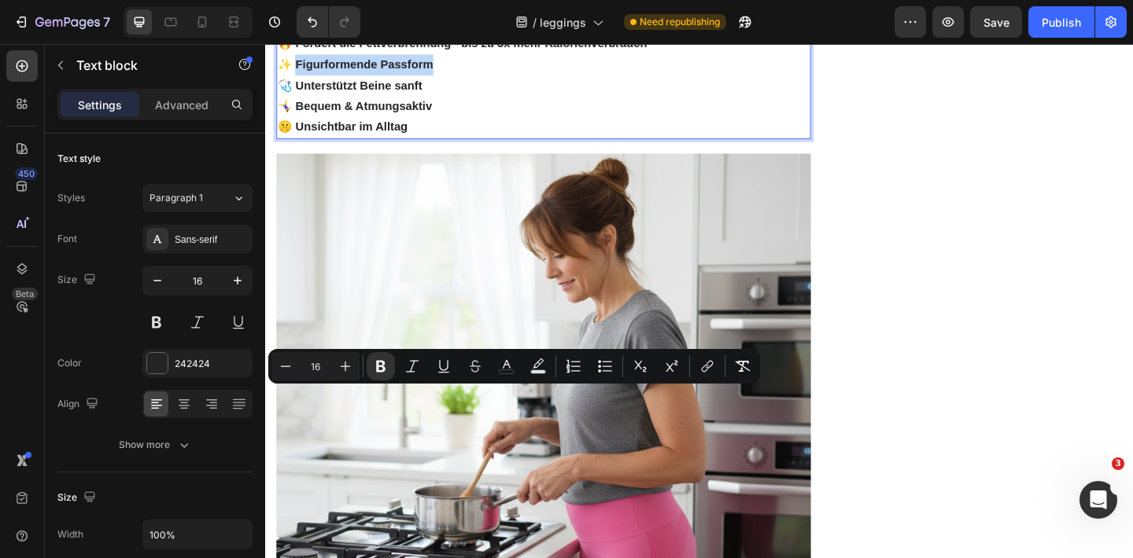
drag, startPoint x: 295, startPoint y: 429, endPoint x: 457, endPoint y: 435, distance: 162.1
click at [459, 79] on p "✨ Figurformende Passform" at bounding box center [567, 67] width 578 height 23
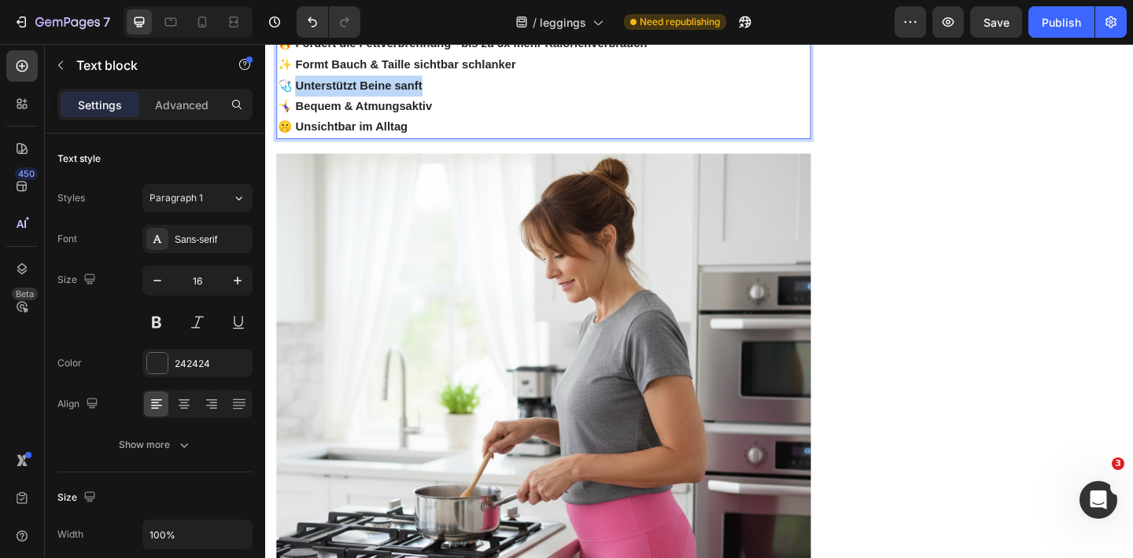
drag, startPoint x: 293, startPoint y: 451, endPoint x: 466, endPoint y: 448, distance: 172.3
click at [468, 101] on p "🩺 Unterstützt Beine sanft" at bounding box center [567, 90] width 578 height 23
click at [458, 124] on p "🤸‍♀️ Bequem & Atmungsaktiv" at bounding box center [567, 112] width 578 height 23
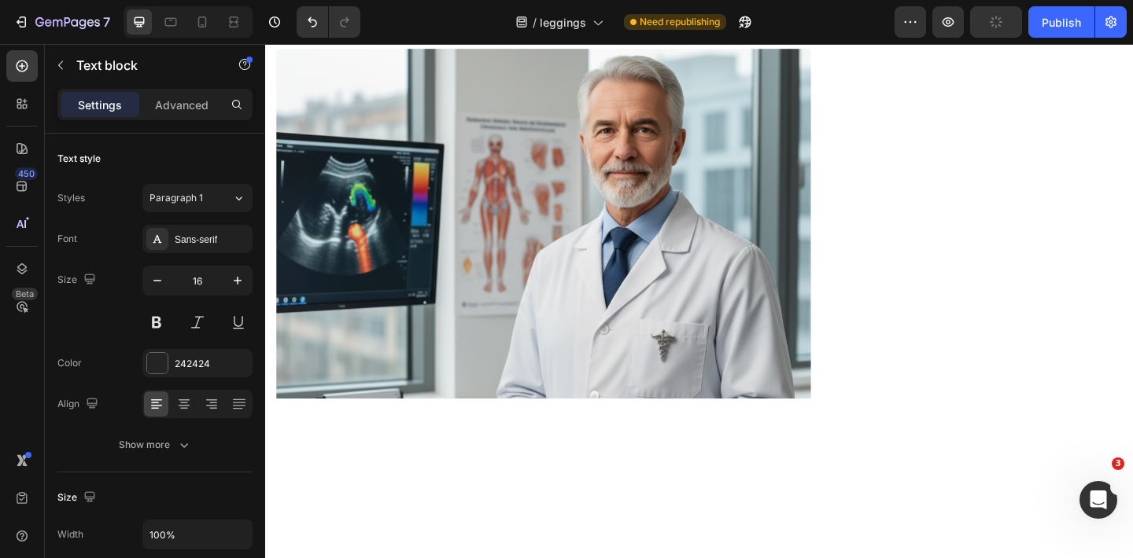
scroll to position [2389, 0]
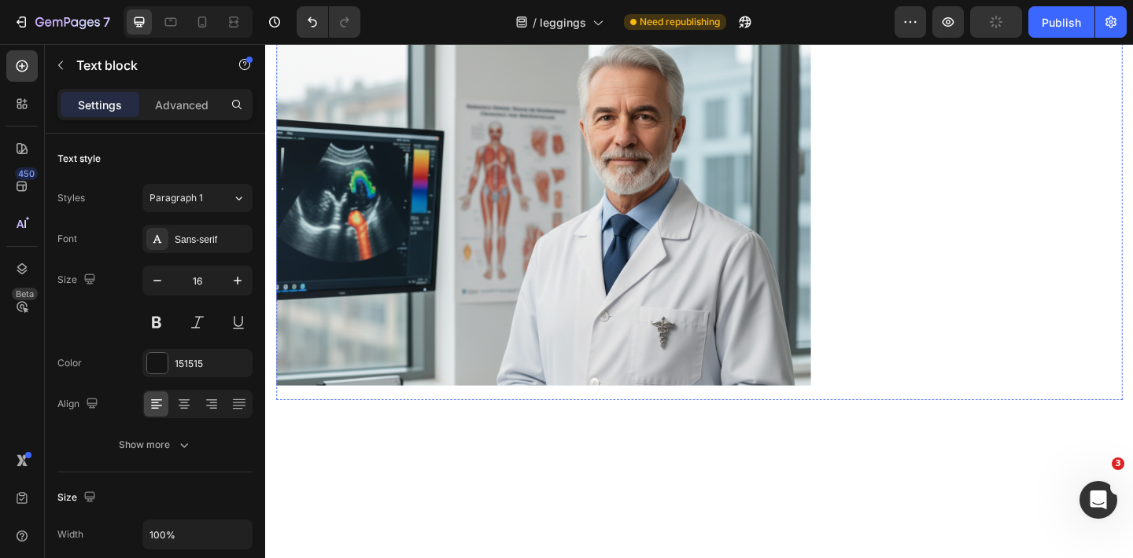
drag, startPoint x: 459, startPoint y: 341, endPoint x: 289, endPoint y: 346, distance: 170.8
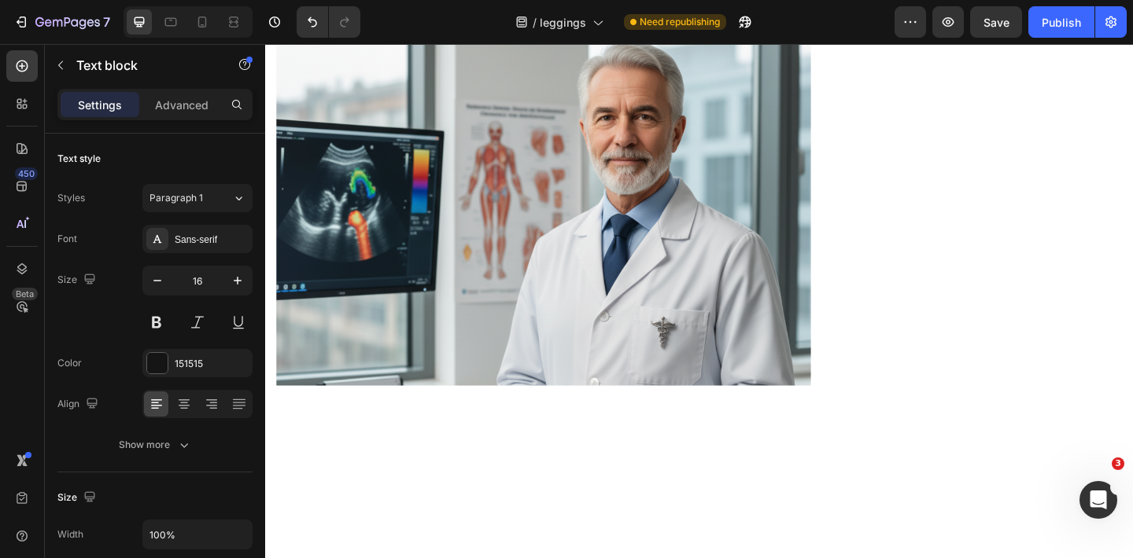
click at [639, 9] on icon "- [PERSON_NAME]" at bounding box center [685, 2] width 111 height 13
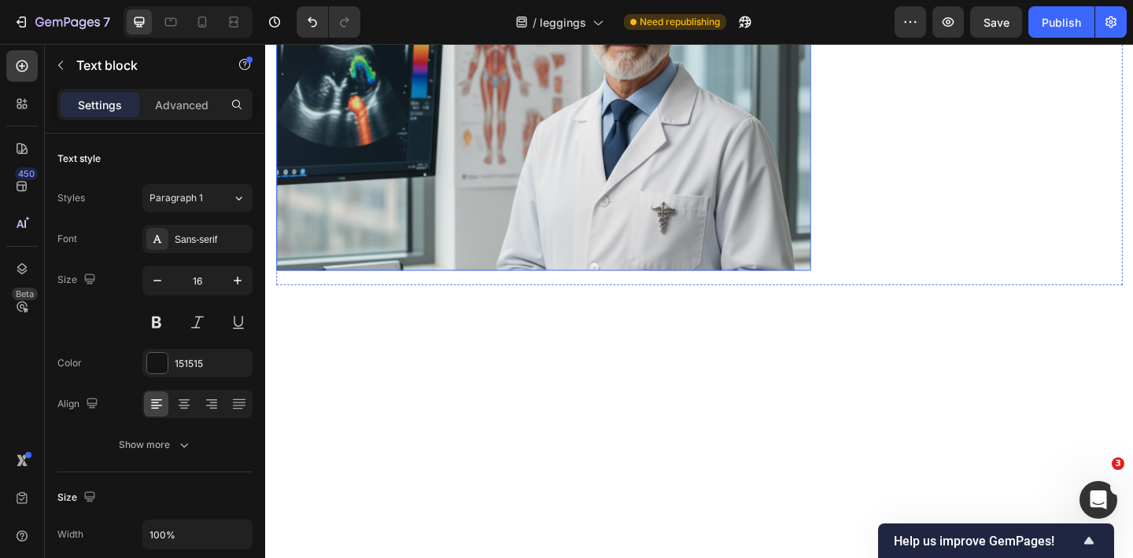
scroll to position [2524, 0]
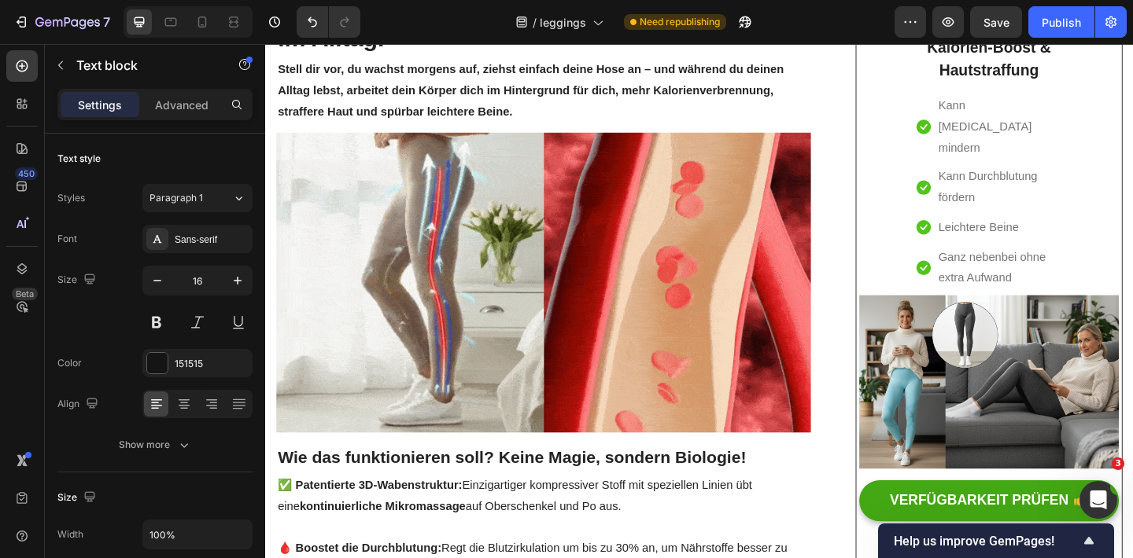
scroll to position [0, 0]
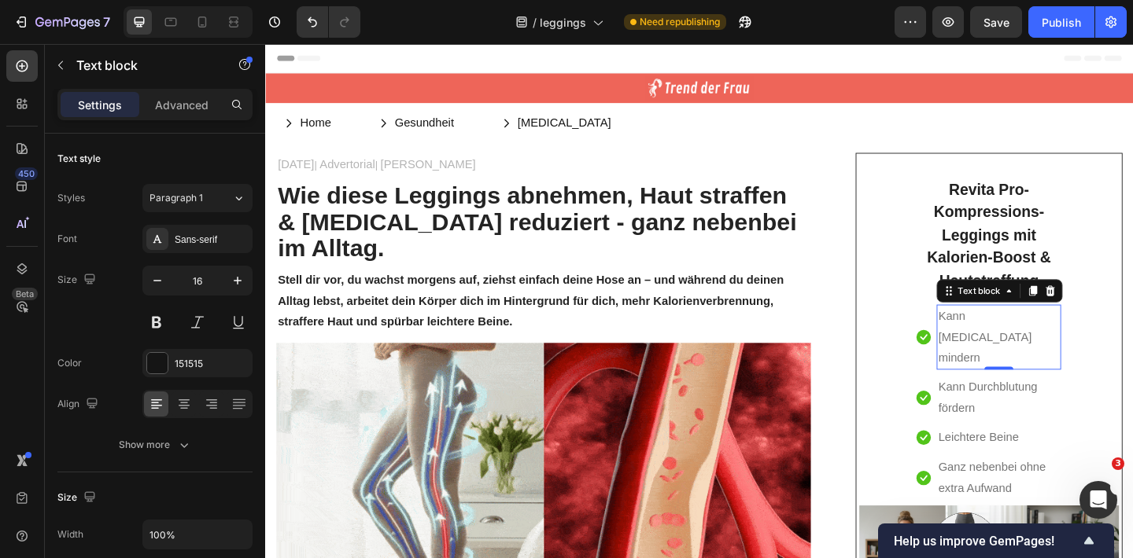
click at [1019, 338] on p "Kann [MEDICAL_DATA] mindern" at bounding box center [1062, 364] width 132 height 68
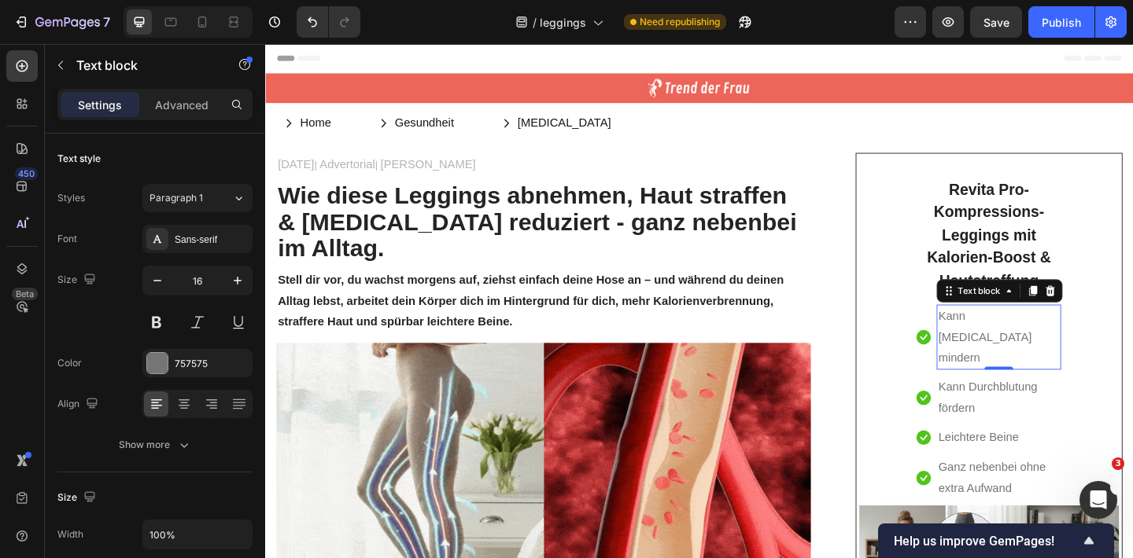
click at [1020, 338] on p "Kann [MEDICAL_DATA] mindern" at bounding box center [1062, 364] width 132 height 68
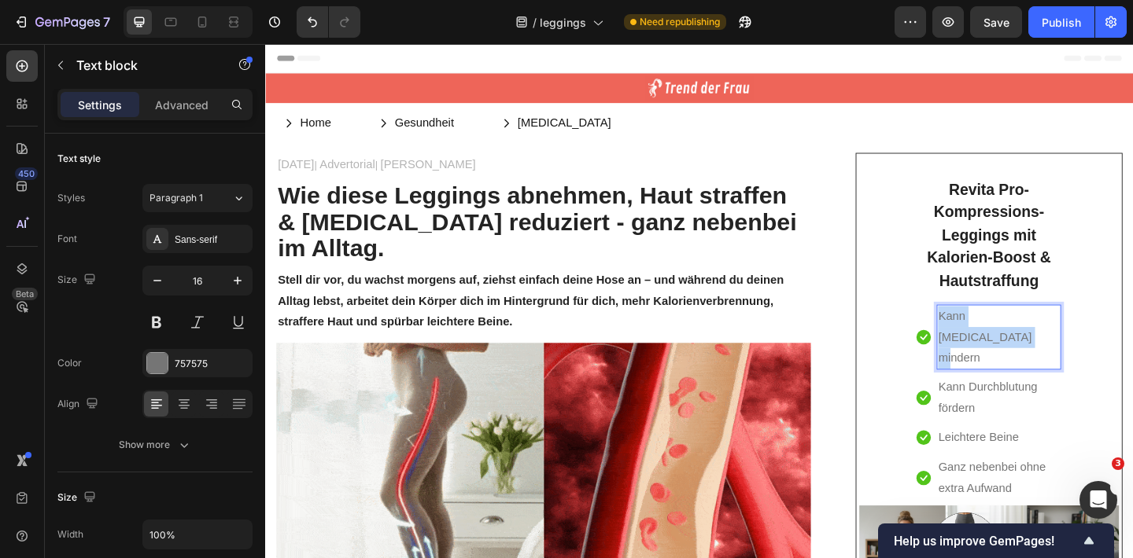
click at [1020, 338] on p "Kann [MEDICAL_DATA] mindern" at bounding box center [1062, 364] width 132 height 68
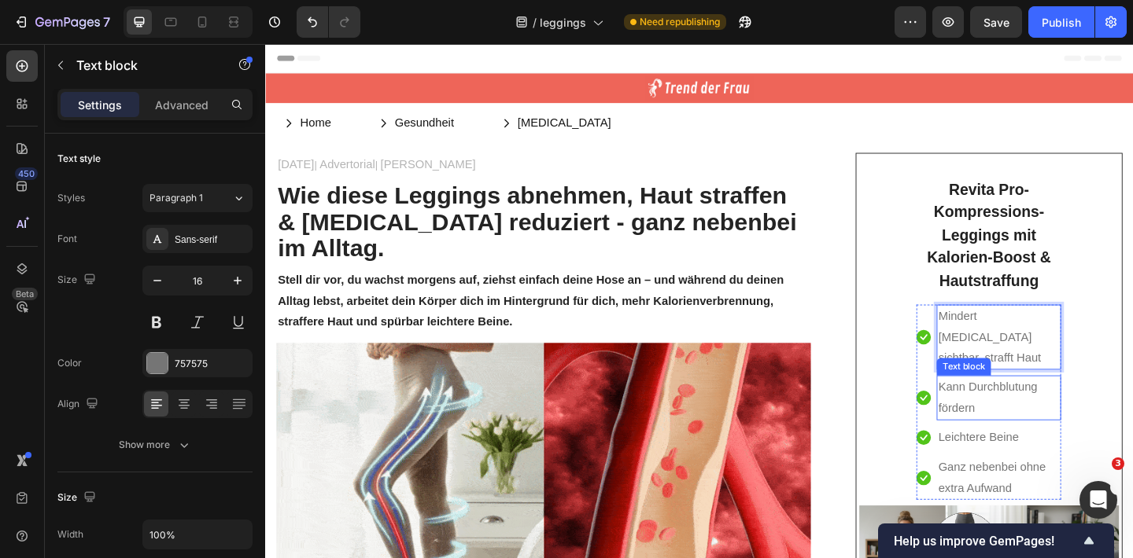
click at [1053, 407] on p "Kann Durchblutung fördern" at bounding box center [1062, 430] width 132 height 46
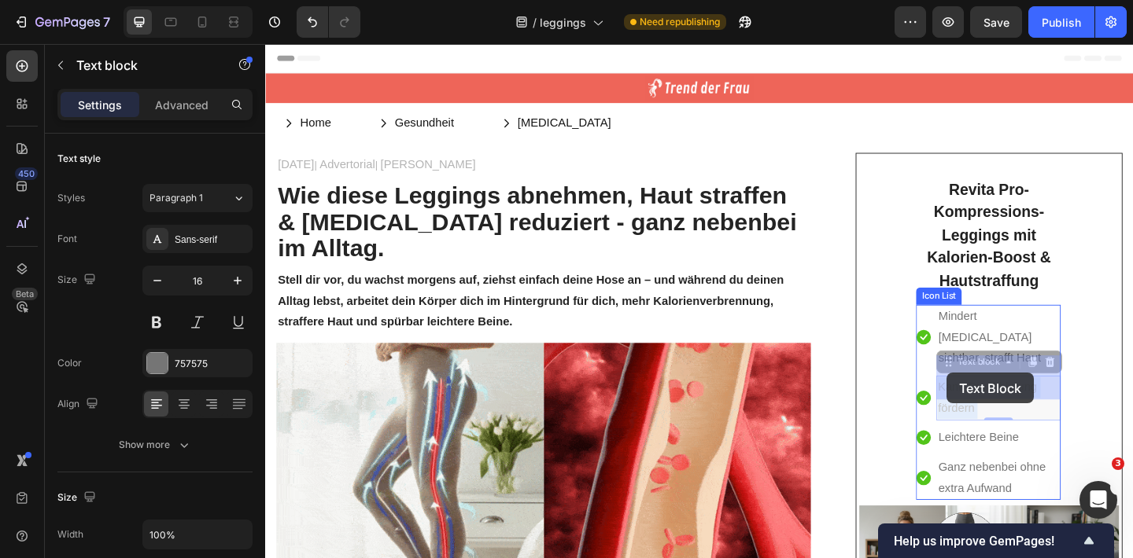
drag, startPoint x: 1040, startPoint y: 417, endPoint x: 1007, endPoint y: 403, distance: 35.6
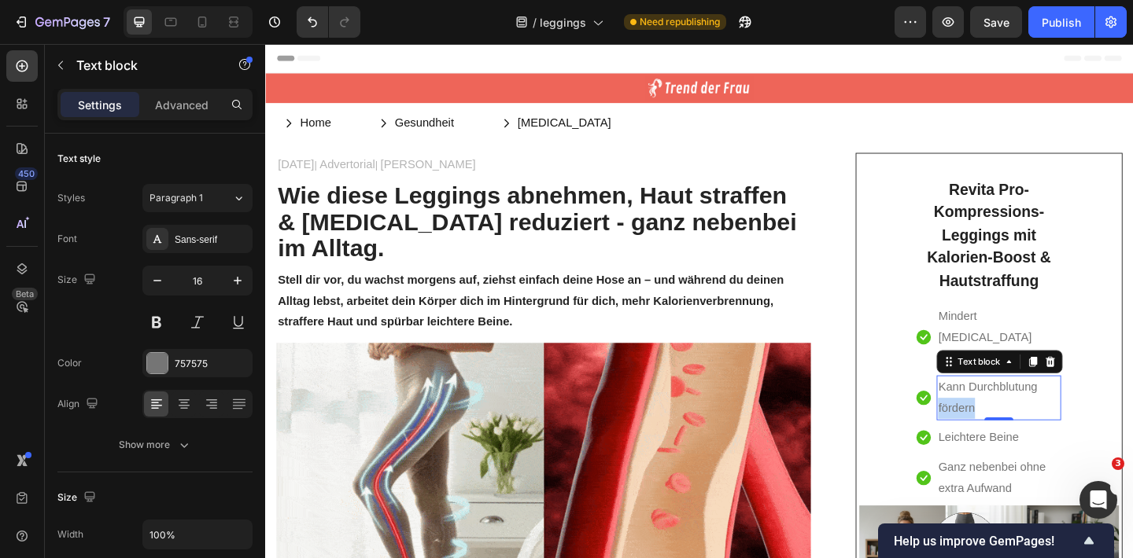
click at [1019, 416] on p "Kann Durchblutung fördern" at bounding box center [1062, 430] width 132 height 46
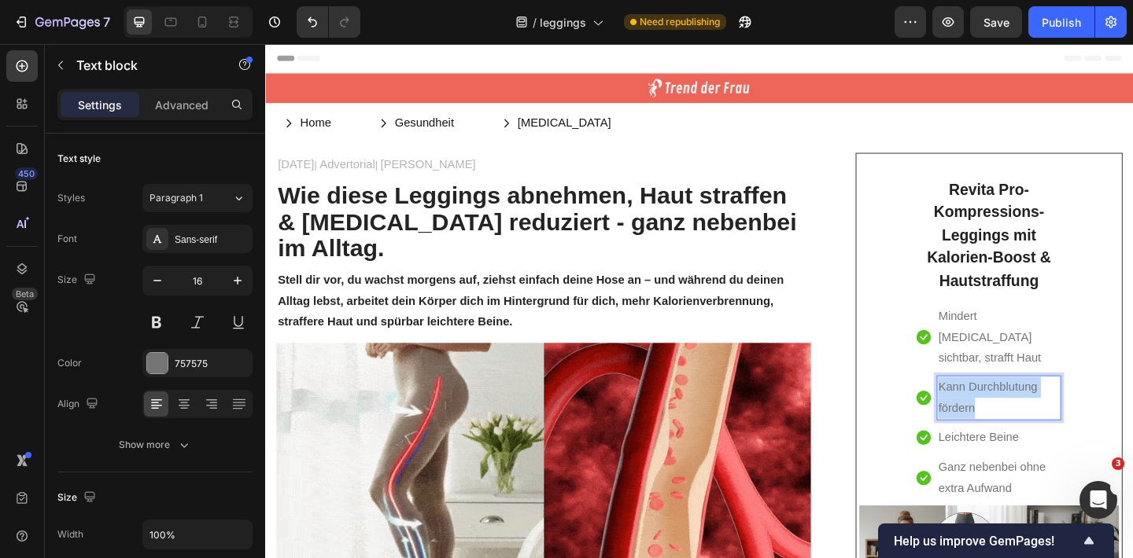
click at [1019, 416] on p "Kann Durchblutung fördern" at bounding box center [1062, 430] width 132 height 46
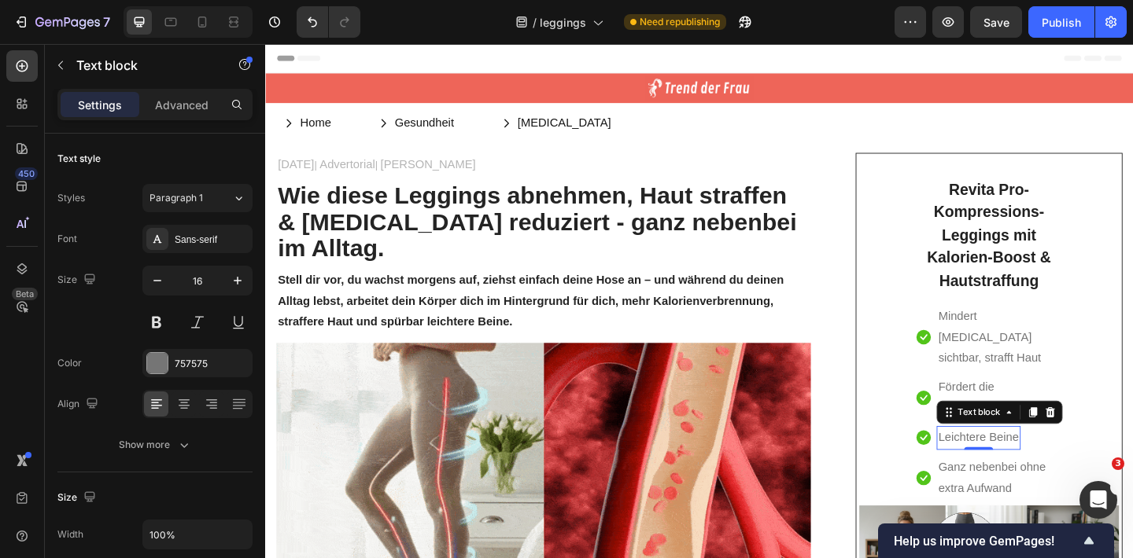
click at [1071, 462] on p "Leichtere Beine" at bounding box center [1039, 473] width 87 height 23
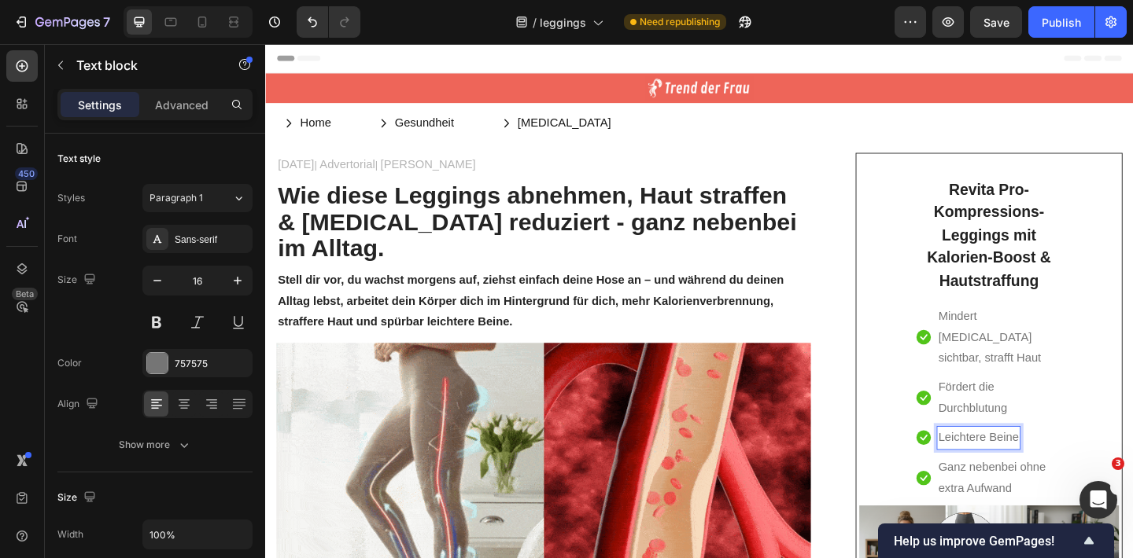
click at [1084, 462] on p "Leichtere Beine" at bounding box center [1039, 473] width 87 height 23
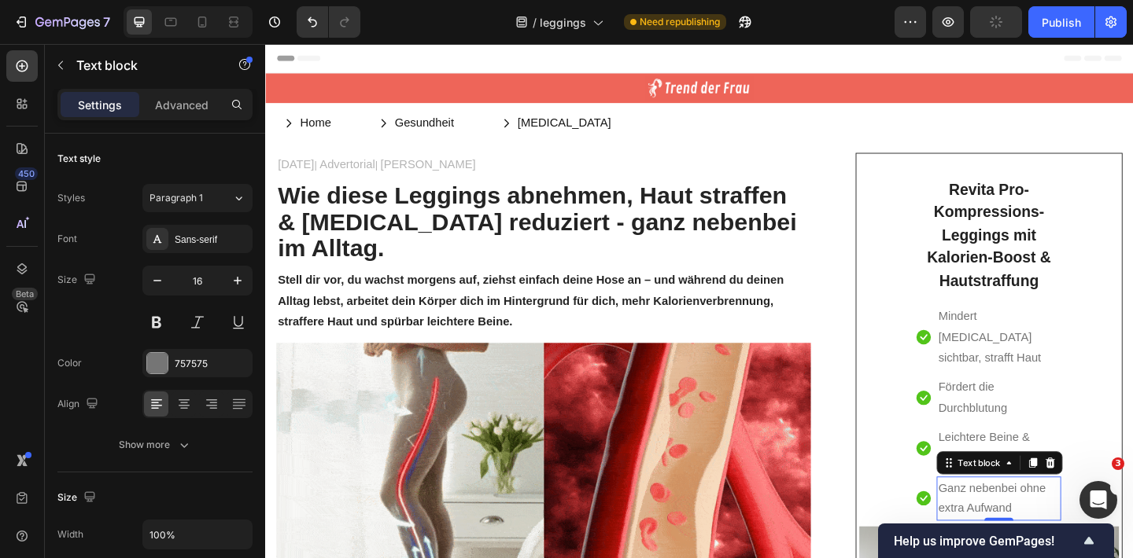
click at [1088, 517] on p "Ganz nebenbei ohne extra Aufwand" at bounding box center [1062, 540] width 132 height 46
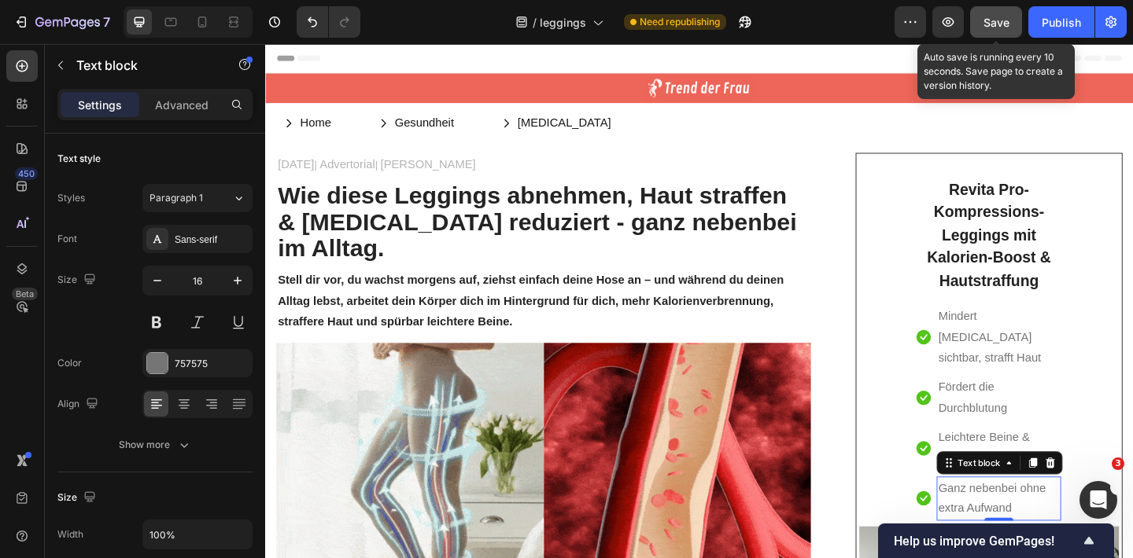
click at [1004, 19] on span "Save" at bounding box center [996, 22] width 26 height 13
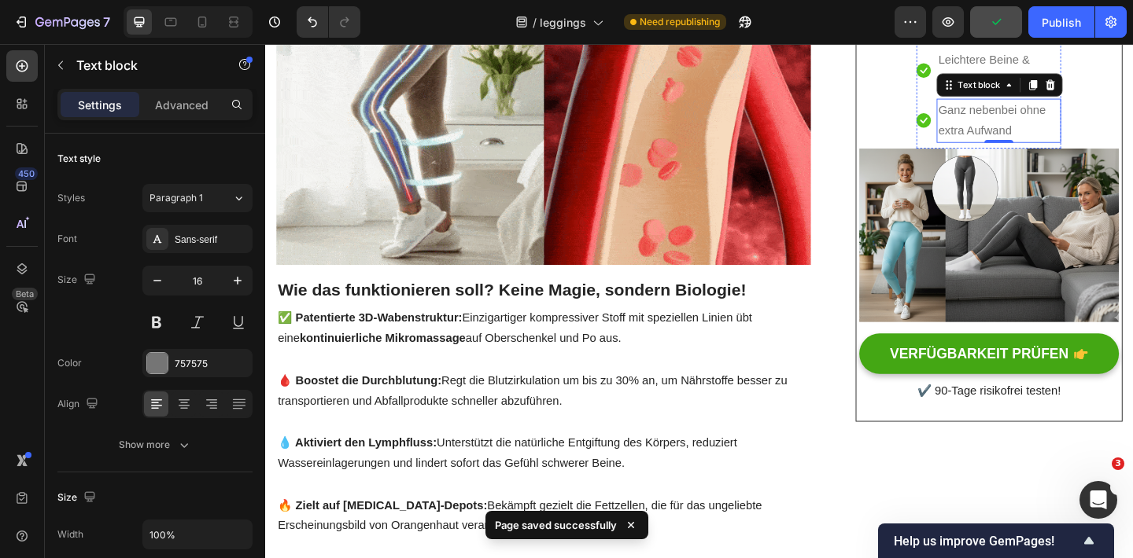
scroll to position [429, 0]
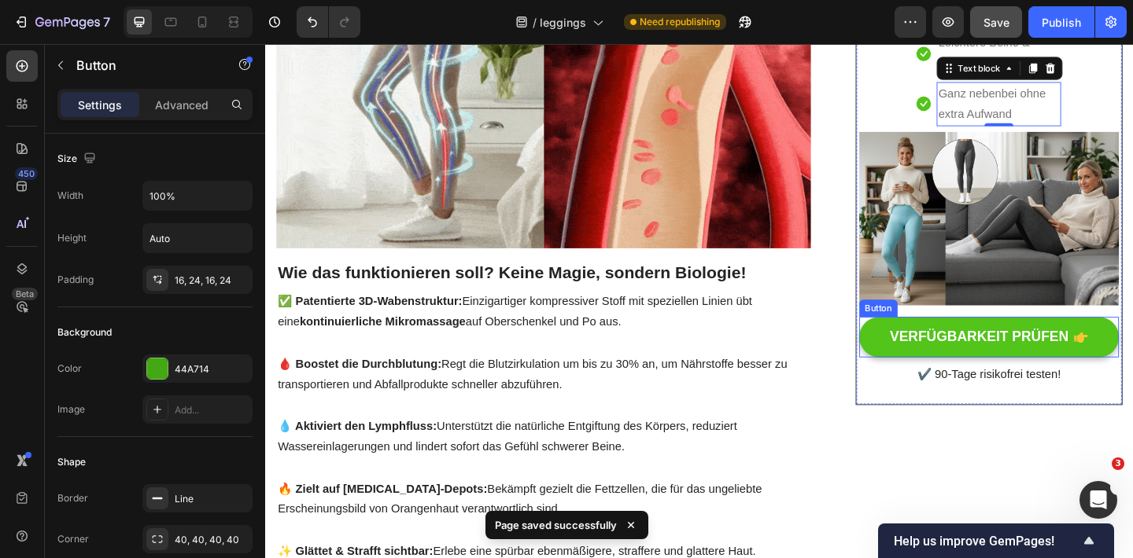
click at [1132, 356] on icon at bounding box center [1151, 363] width 15 height 15
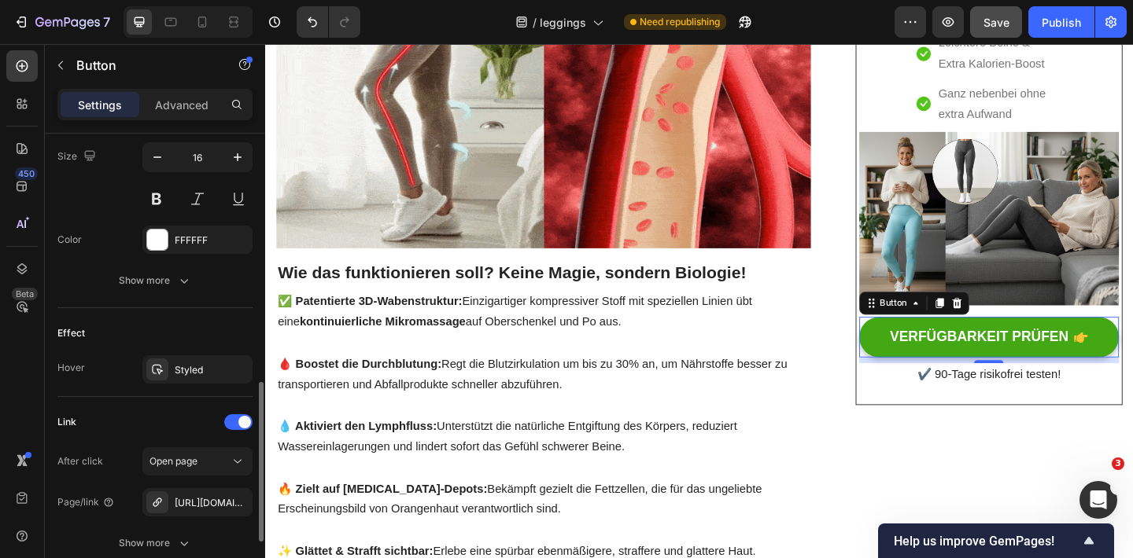
scroll to position [798, 0]
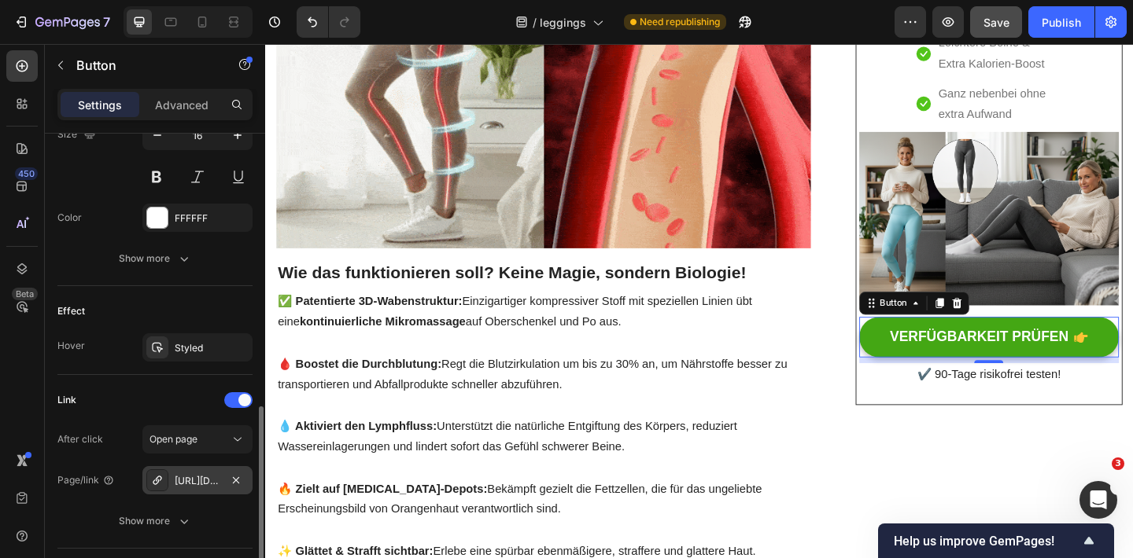
click at [207, 486] on div "[URL][DOMAIN_NAME]" at bounding box center [198, 481] width 46 height 14
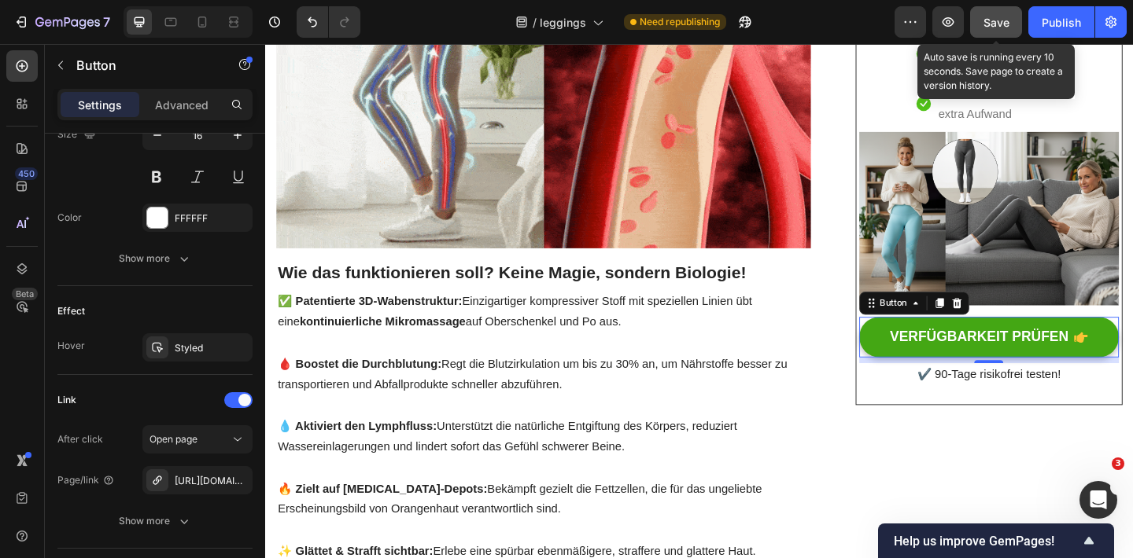
click at [1007, 24] on span "Save" at bounding box center [996, 22] width 26 height 13
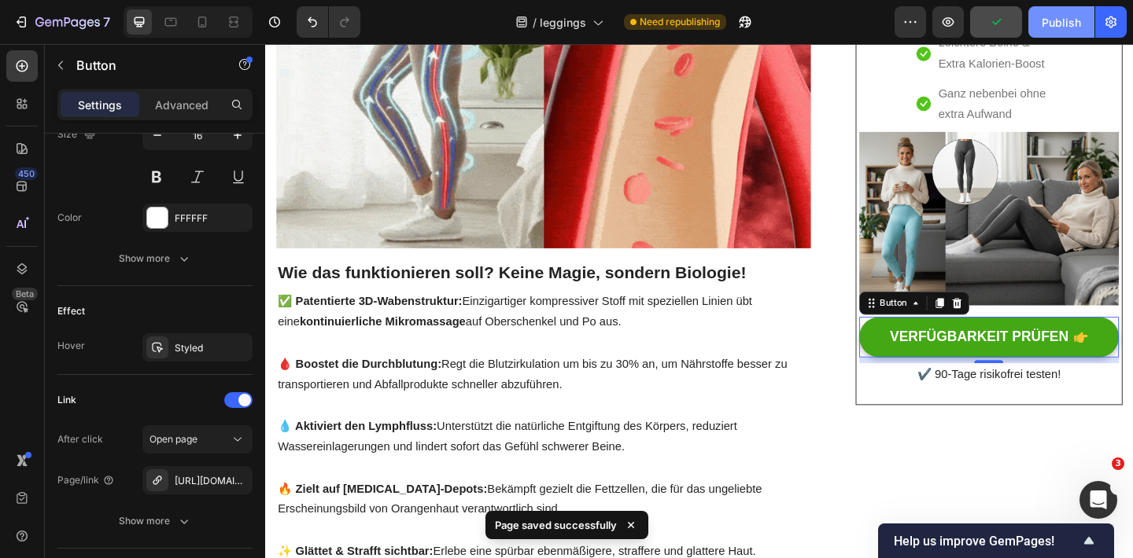
click at [1051, 21] on div "Publish" at bounding box center [1060, 22] width 39 height 17
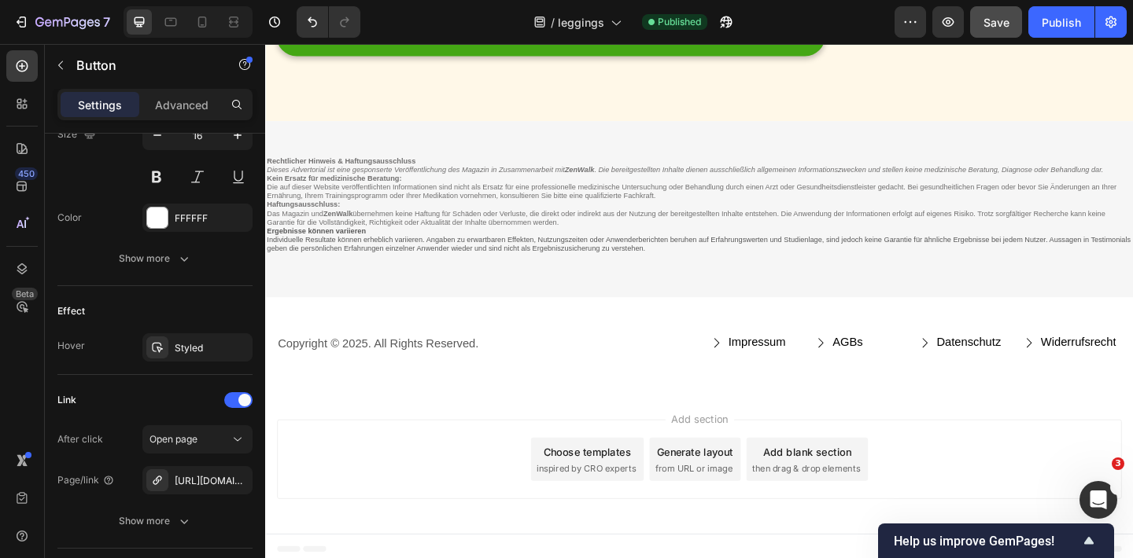
scroll to position [4246, 0]
